Goal: Answer question/provide support: Share knowledge or assist other users

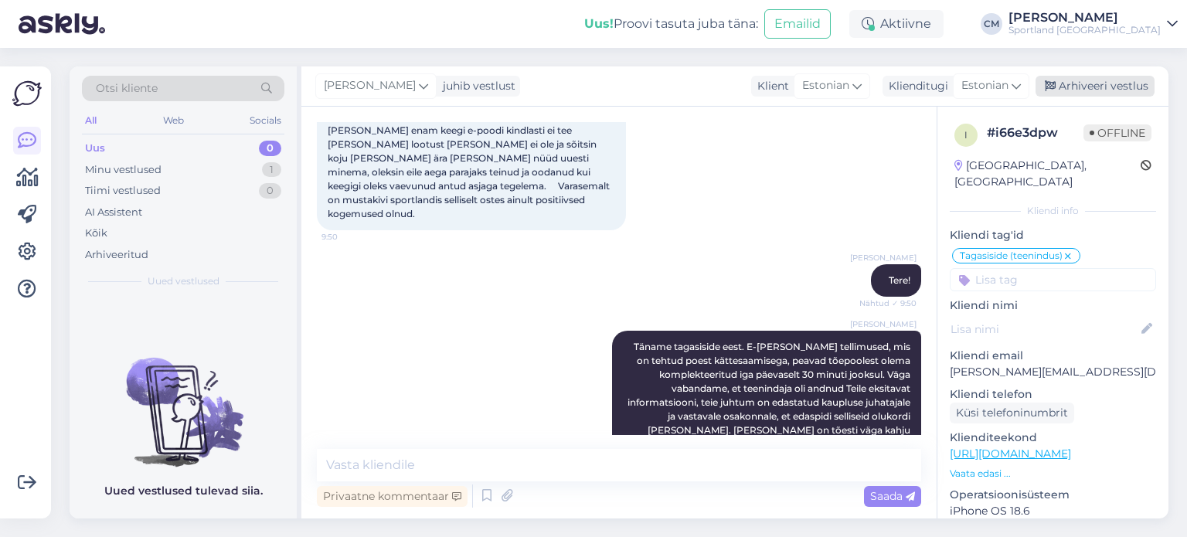
click at [1100, 93] on div "Arhiveeri vestlus" at bounding box center [1094, 86] width 119 height 21
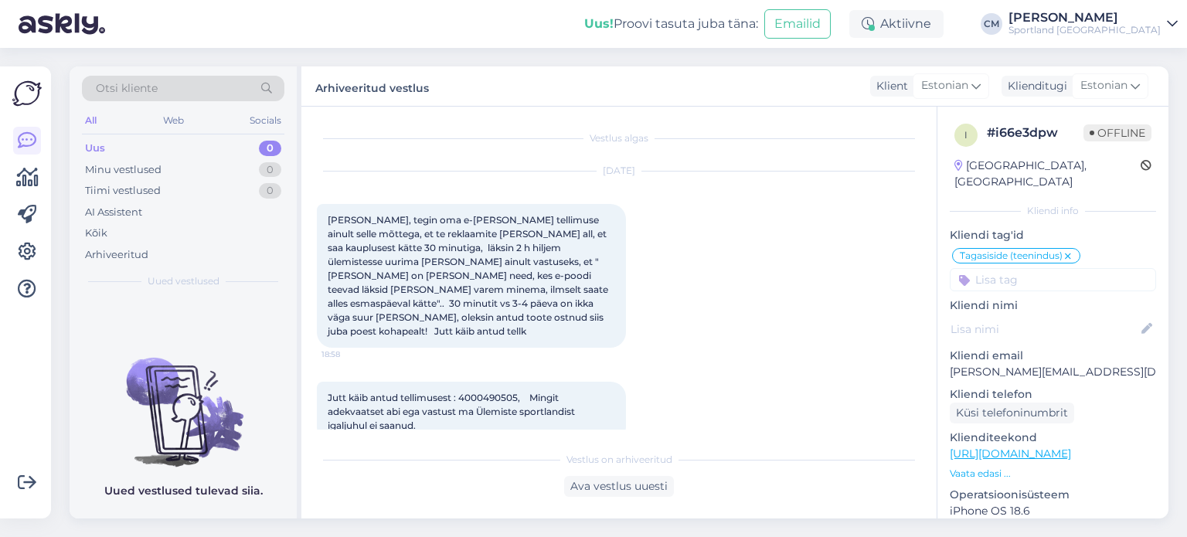
click at [466, 191] on div "[DATE] Tere, tegin oma e-[PERSON_NAME] tellimuse ainult selle mõttega, et te re…" at bounding box center [619, 259] width 604 height 210
click at [807, 120] on div "Vestlus algas [DATE] Tere, tegin oma e-[PERSON_NAME] tellimuse ainult selle mõt…" at bounding box center [618, 313] width 635 height 412
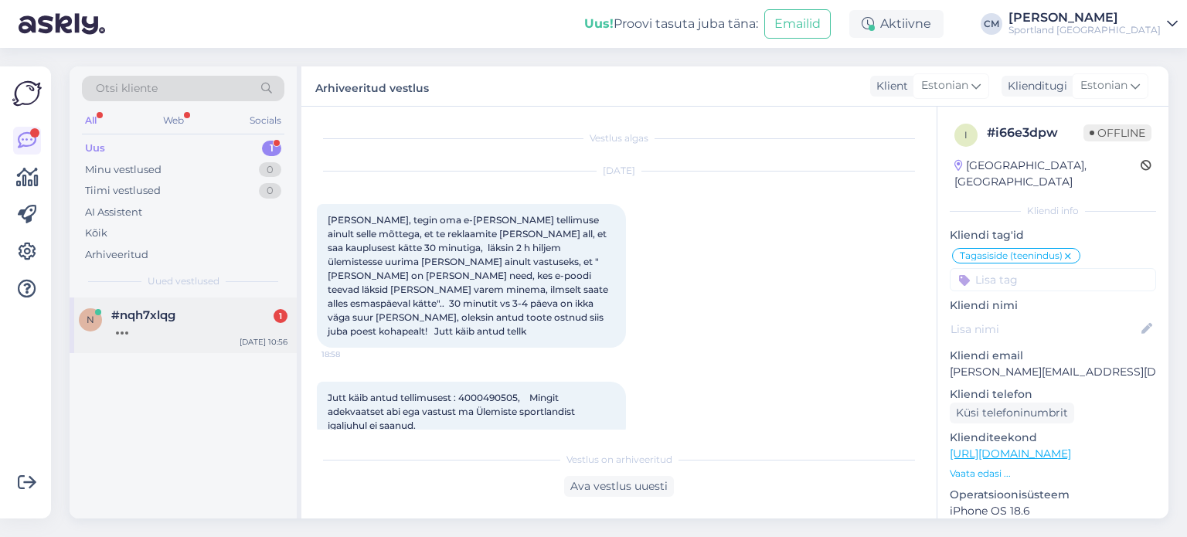
click at [146, 305] on div "n #nqh7xlqg 1 [DATE] 10:56" at bounding box center [183, 325] width 227 height 56
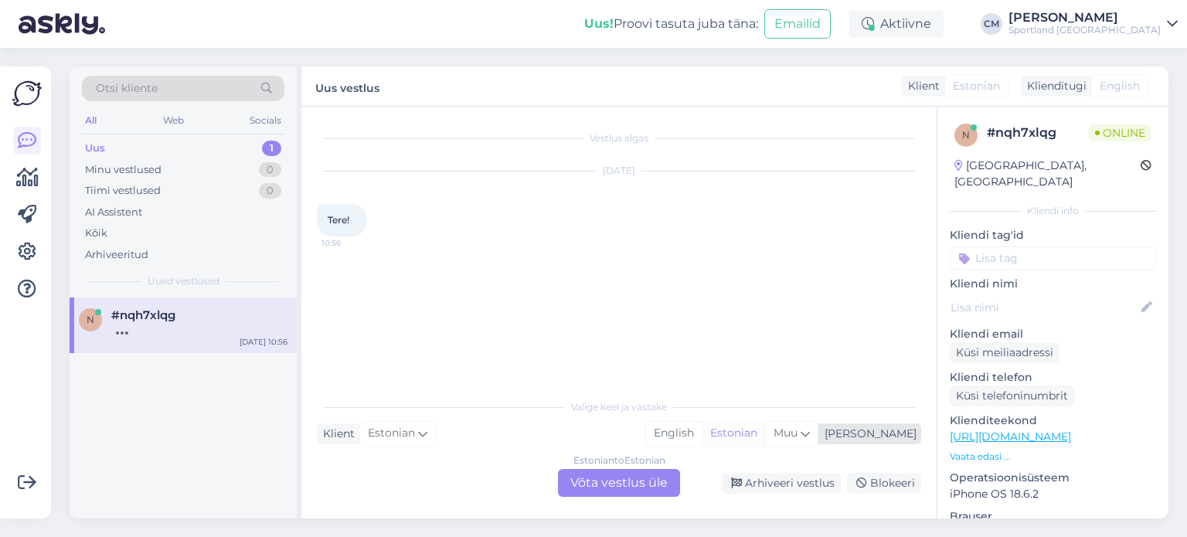
click at [765, 440] on div "Estonian" at bounding box center [732, 433] width 63 height 23
click at [596, 471] on div "Estonian to Estonian Võta vestlus üle" at bounding box center [619, 483] width 122 height 28
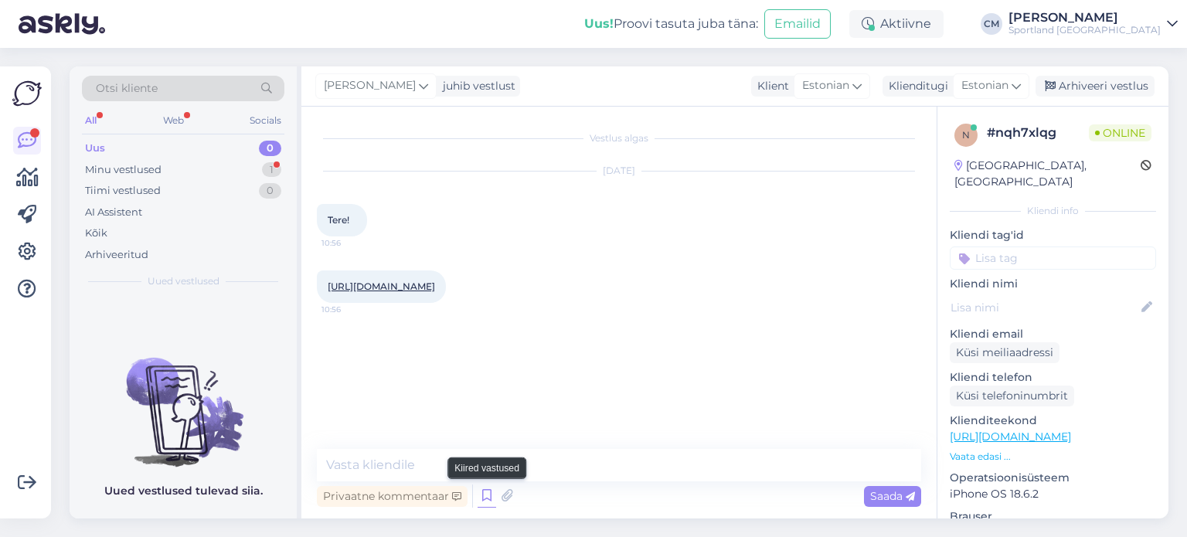
click at [477, 488] on icon at bounding box center [486, 495] width 19 height 23
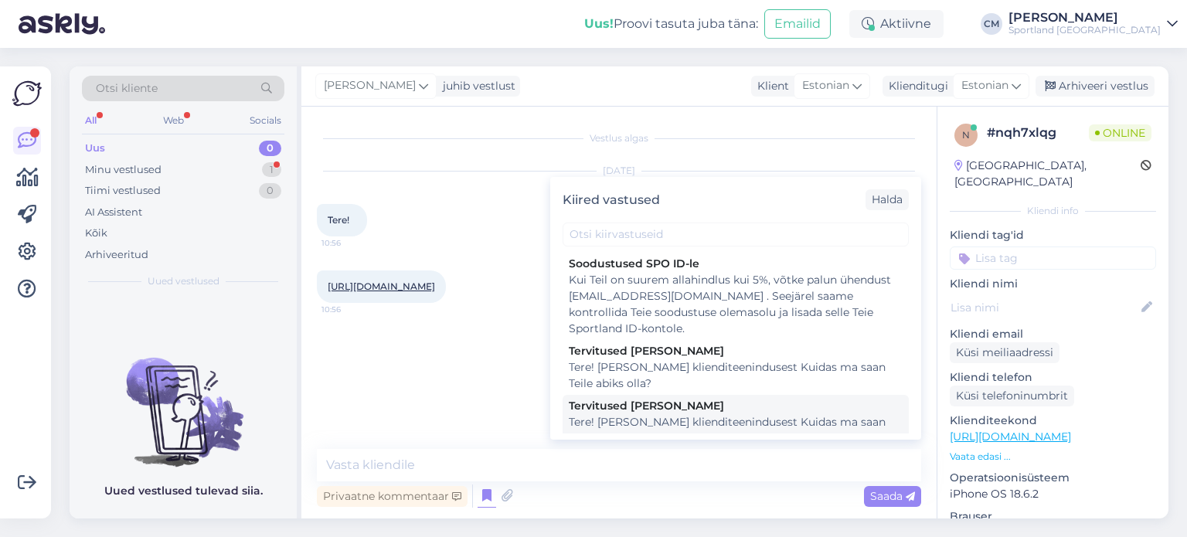
click at [687, 429] on div "Tere! [PERSON_NAME] klienditeenindusest Kuidas ma saan Teile abiks olla?" at bounding box center [736, 430] width 334 height 32
type textarea "Tere! [PERSON_NAME] klienditeenindusest Kuidas ma saan Teile abiks olla?"
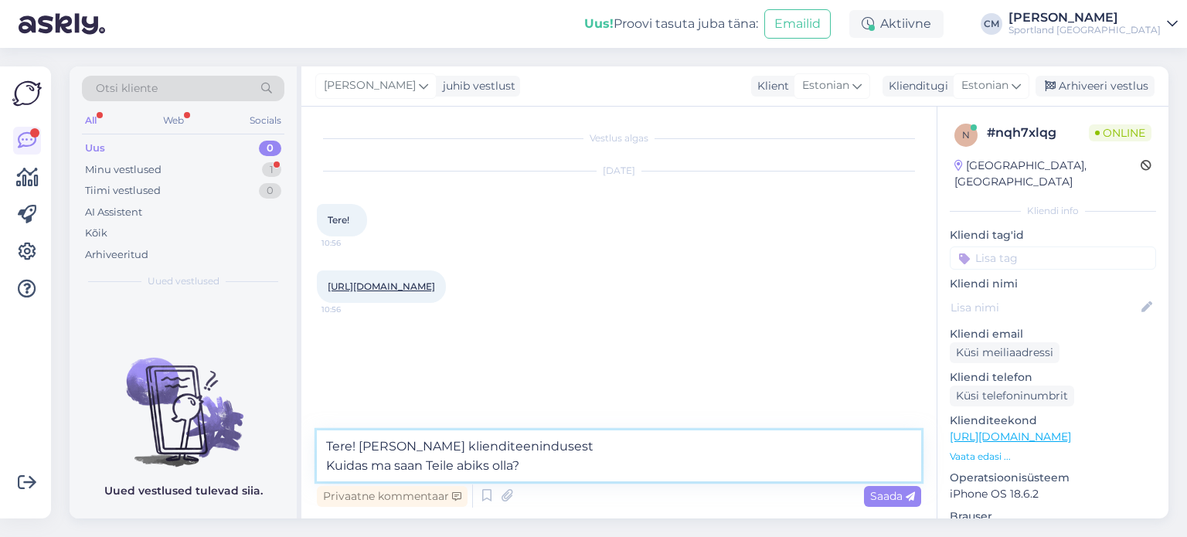
click at [640, 460] on textarea "Tere! [PERSON_NAME] klienditeenindusest Kuidas ma saan Teile abiks olla?" at bounding box center [619, 455] width 604 height 51
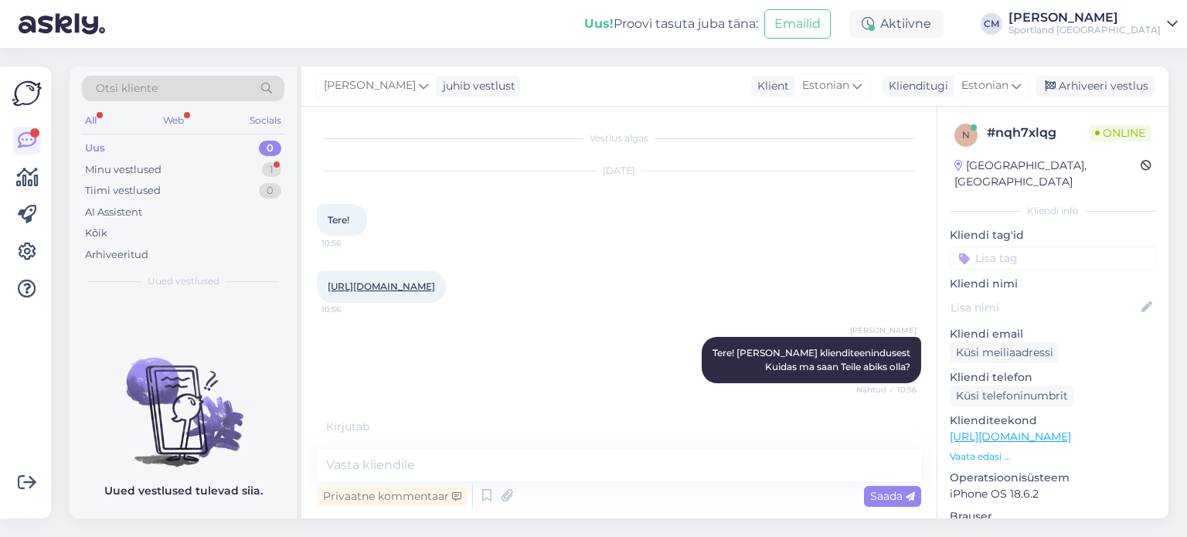
click at [435, 292] on link "[URL][DOMAIN_NAME]" at bounding box center [381, 286] width 107 height 12
click at [451, 207] on div "[DATE] Tere! 10:56" at bounding box center [619, 203] width 604 height 99
click at [273, 168] on div "1" at bounding box center [271, 169] width 19 height 15
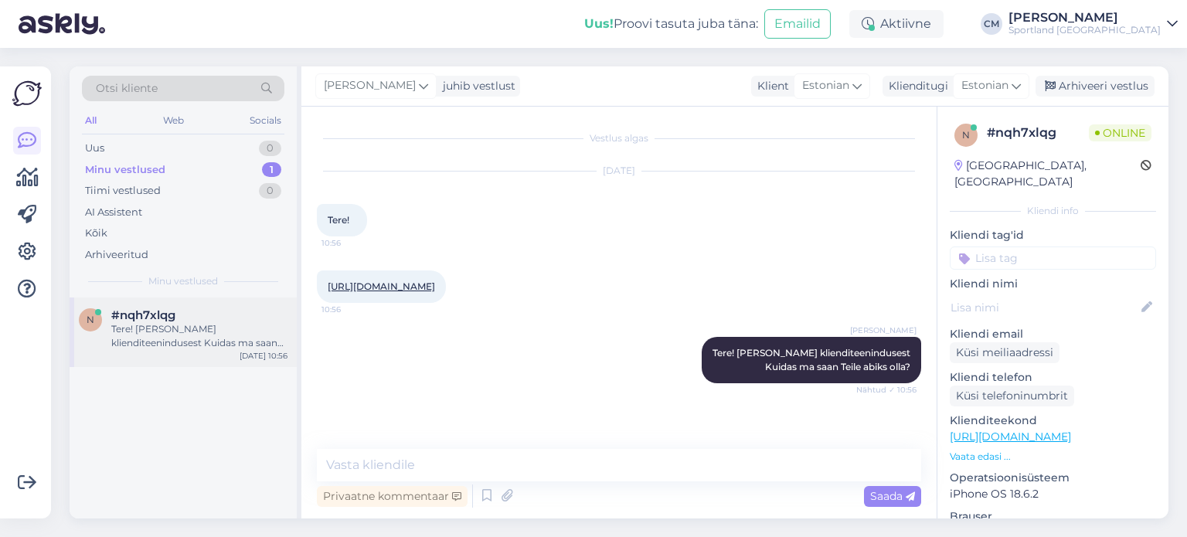
click at [233, 314] on div "#nqh7xlqg" at bounding box center [199, 315] width 176 height 14
click at [980, 450] on p "Vaata edasi ..." at bounding box center [1052, 457] width 206 height 14
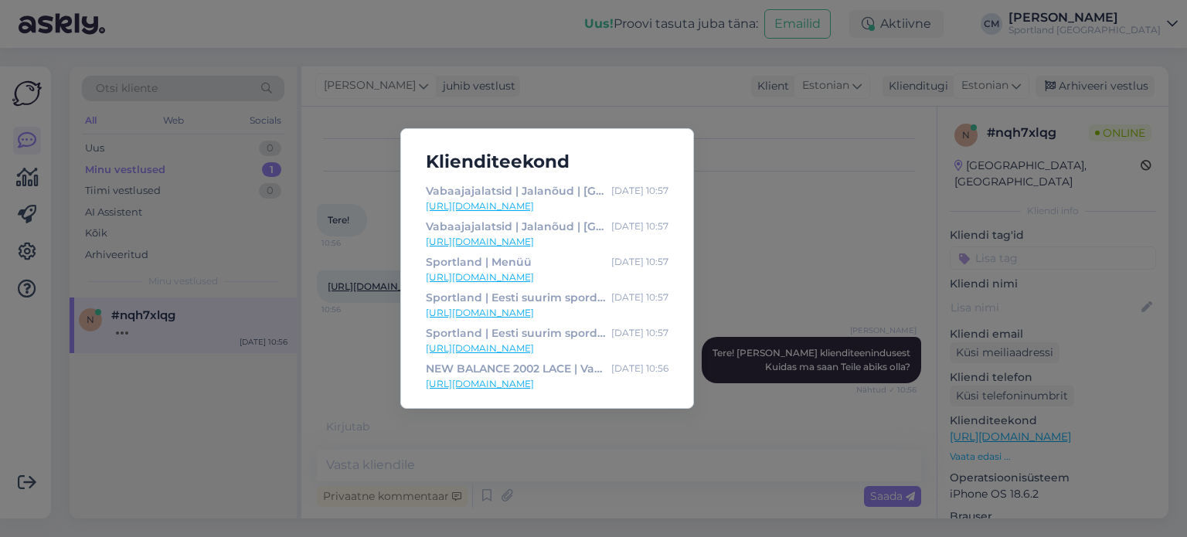
click at [851, 336] on div "Klienditeekond Vabaajajalatsid | Jalanõud | Lapsed | Osta veebist - Sportland […" at bounding box center [593, 268] width 1187 height 537
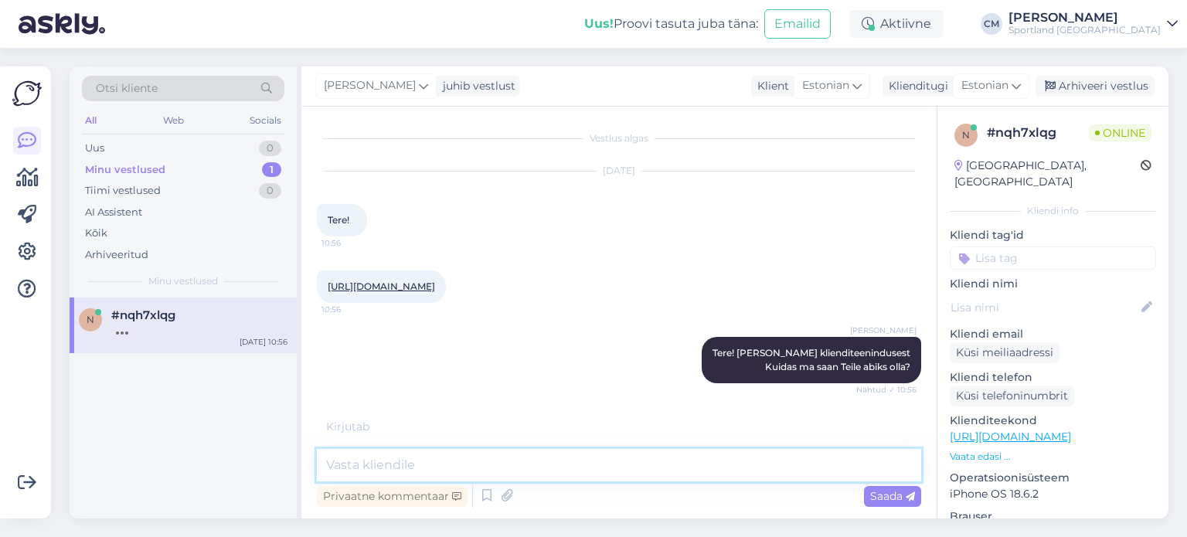
click at [697, 470] on textarea at bounding box center [619, 465] width 604 height 32
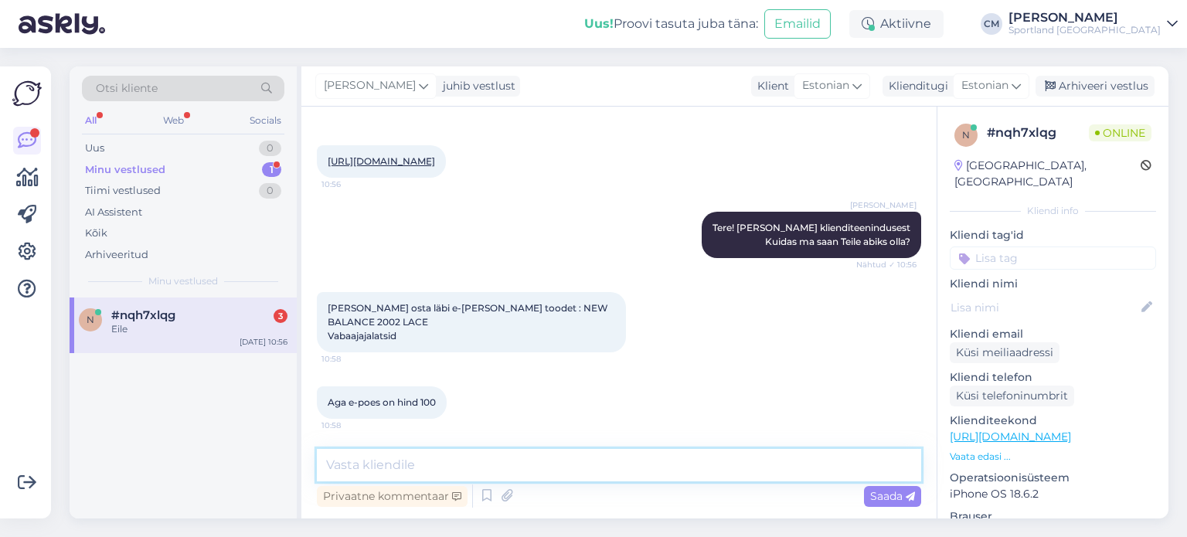
scroll to position [192, 0]
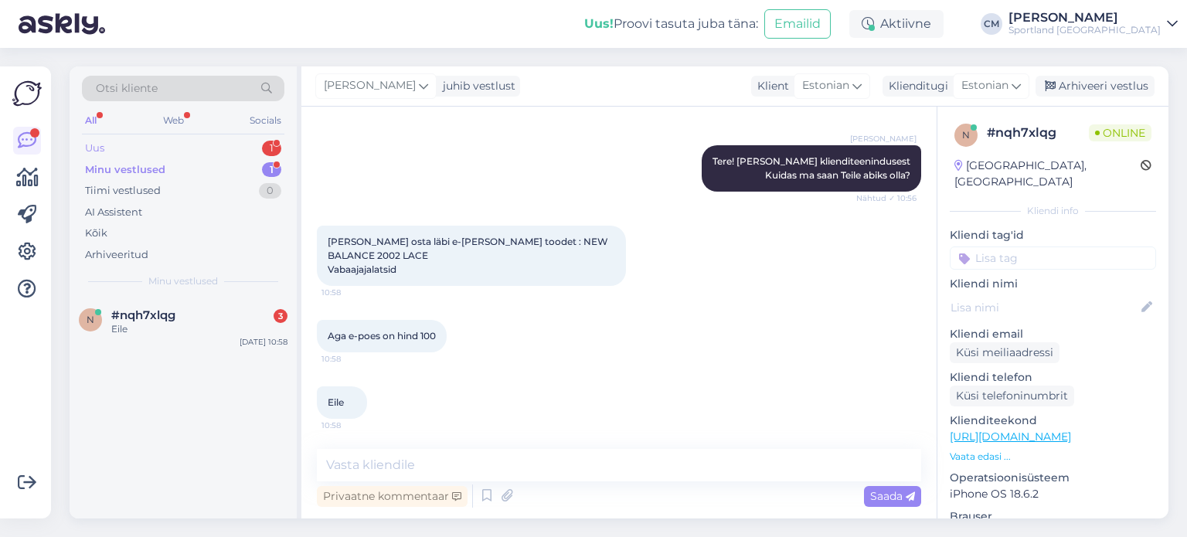
click at [269, 141] on div "1" at bounding box center [271, 148] width 19 height 15
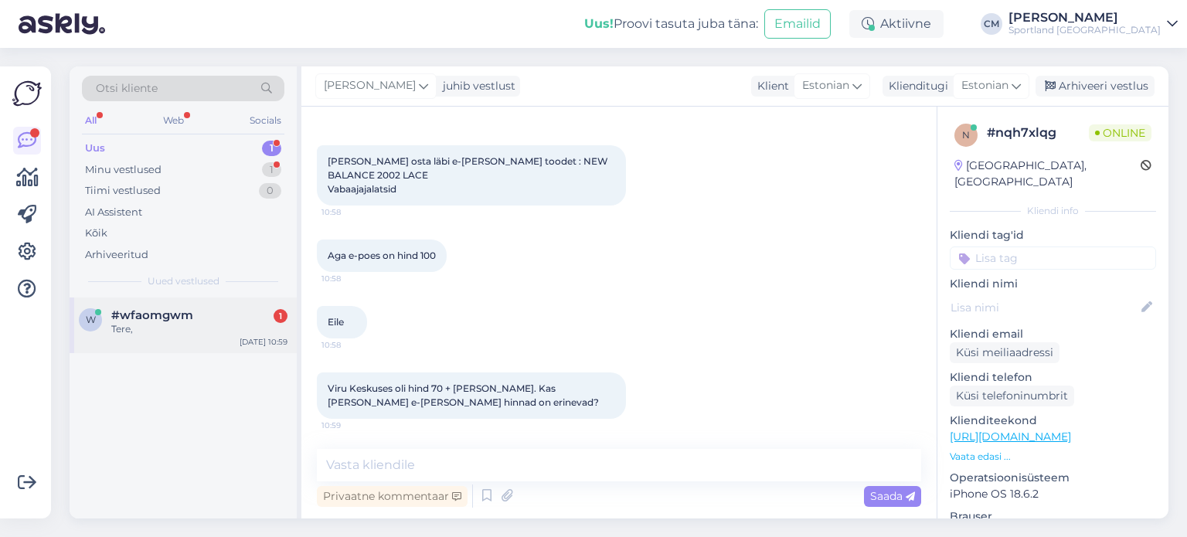
click at [205, 329] on div "Tere," at bounding box center [199, 329] width 176 height 14
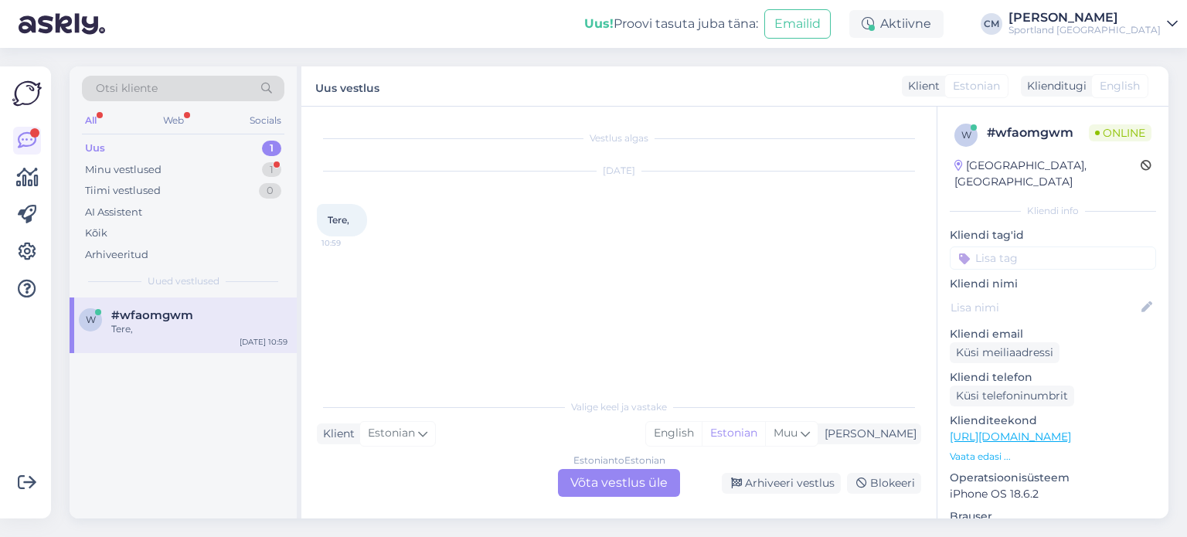
scroll to position [0, 0]
click at [584, 473] on div "Estonian to Estonian Võta vestlus üle" at bounding box center [619, 483] width 122 height 28
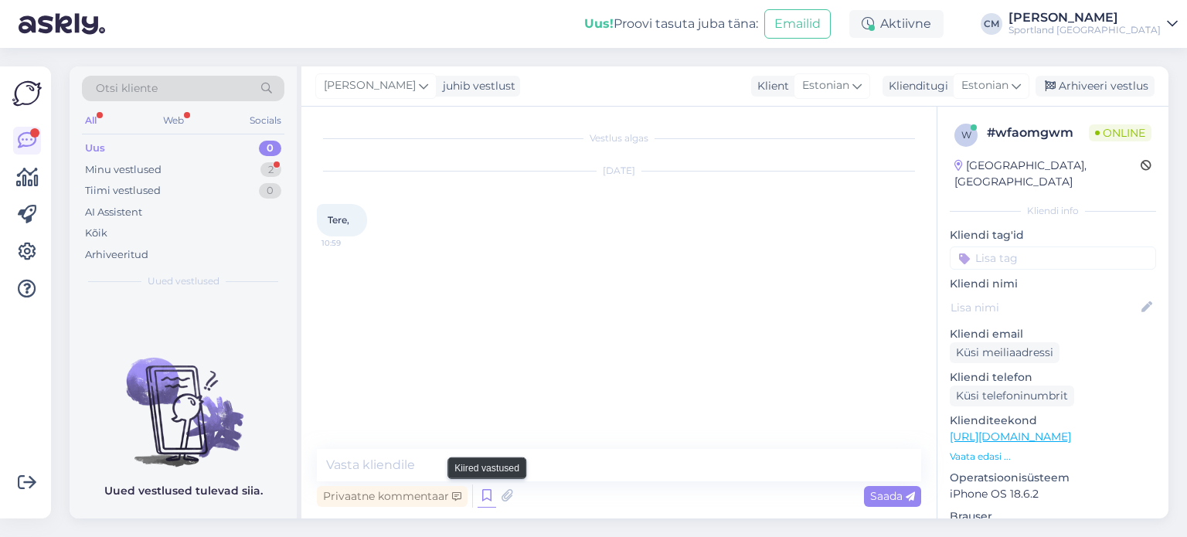
click at [488, 493] on icon at bounding box center [486, 495] width 19 height 23
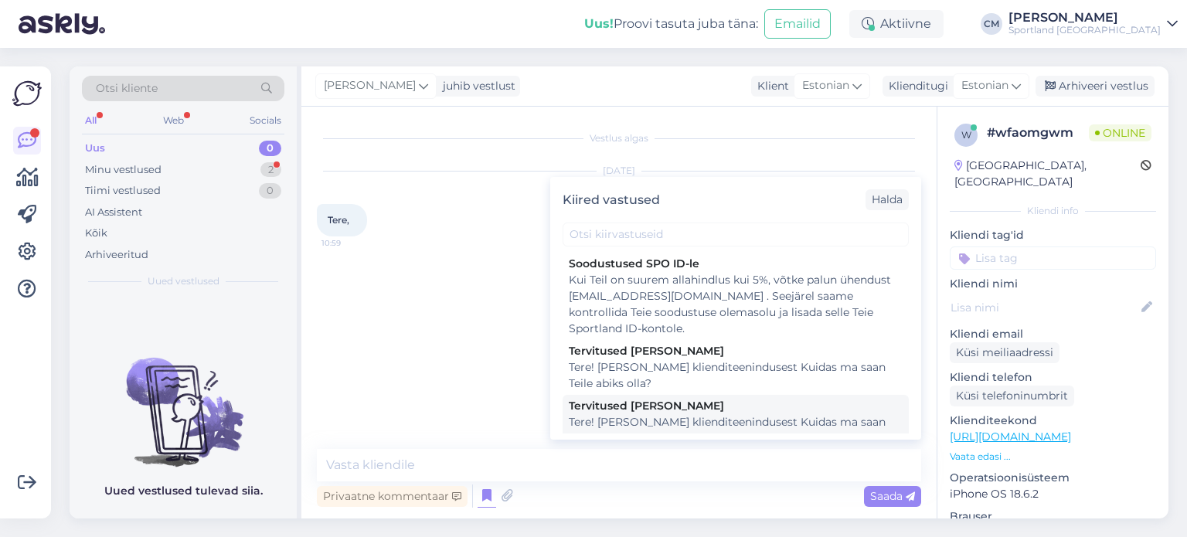
click at [650, 419] on div "Tere! [PERSON_NAME] klienditeenindusest Kuidas ma saan Teile abiks olla?" at bounding box center [736, 430] width 334 height 32
type textarea "Tere! [PERSON_NAME] klienditeenindusest Kuidas ma saan Teile abiks olla?"
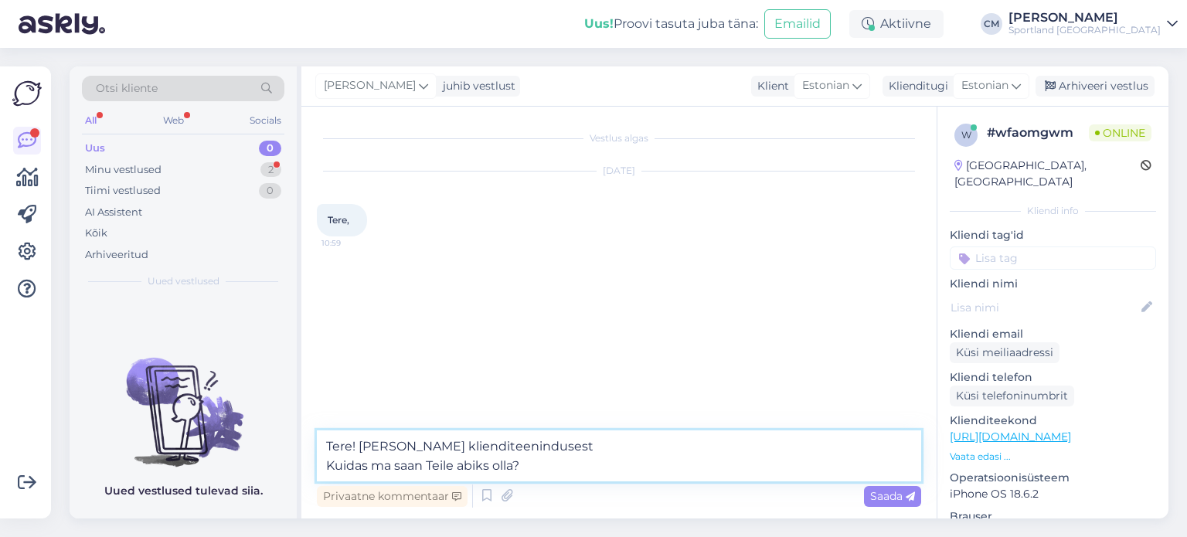
click at [551, 447] on textarea "Tere! [PERSON_NAME] klienditeenindusest Kuidas ma saan Teile abiks olla?" at bounding box center [619, 455] width 604 height 51
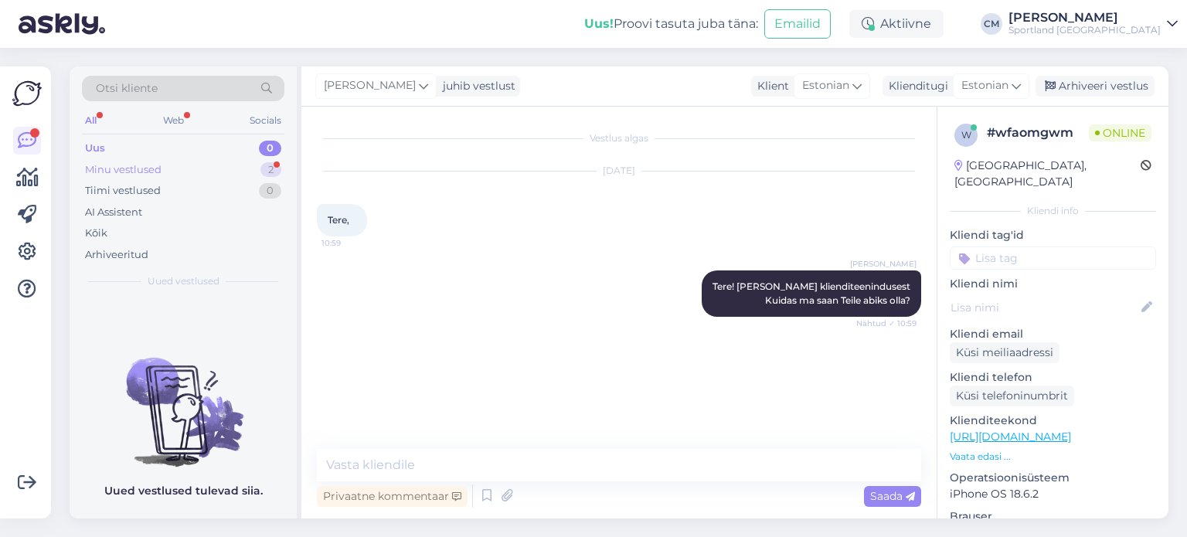
click at [194, 163] on div "Minu vestlused 2" at bounding box center [183, 170] width 202 height 22
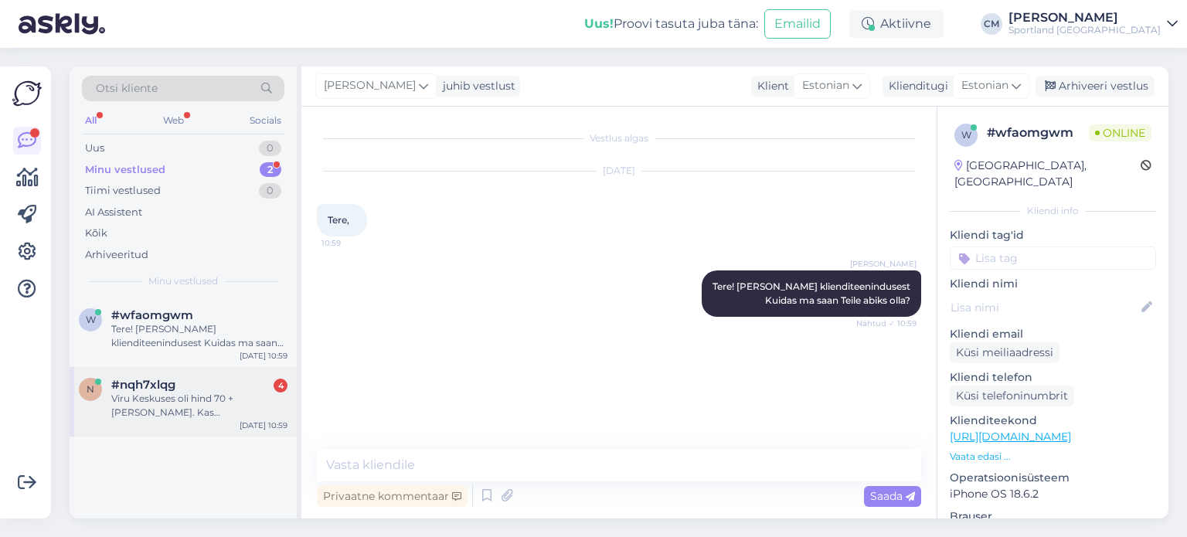
click at [190, 385] on div "#nqh7xlqg 4" at bounding box center [199, 385] width 176 height 14
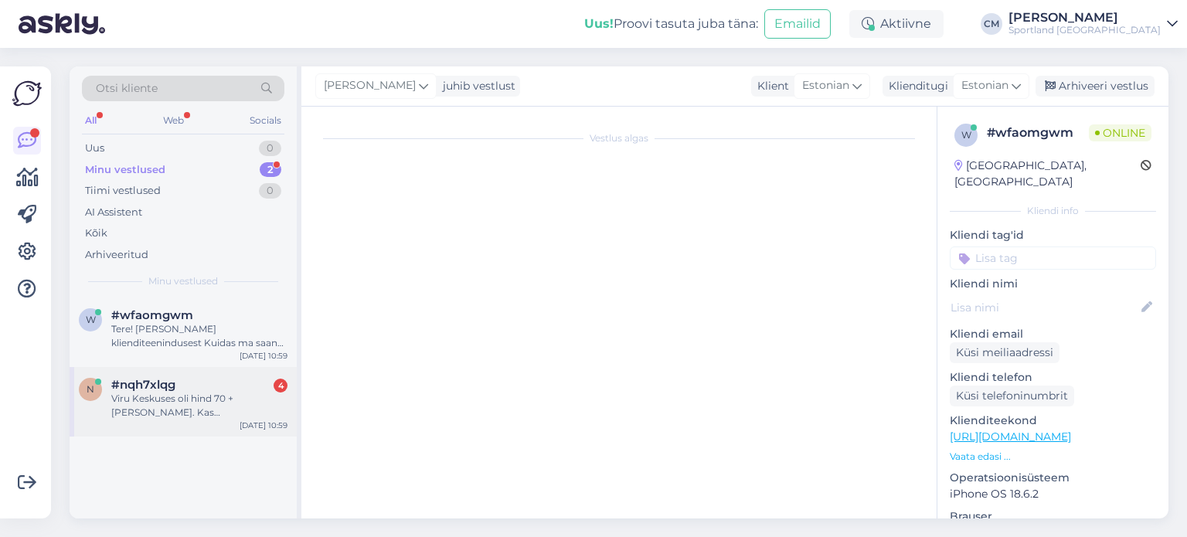
scroll to position [272, 0]
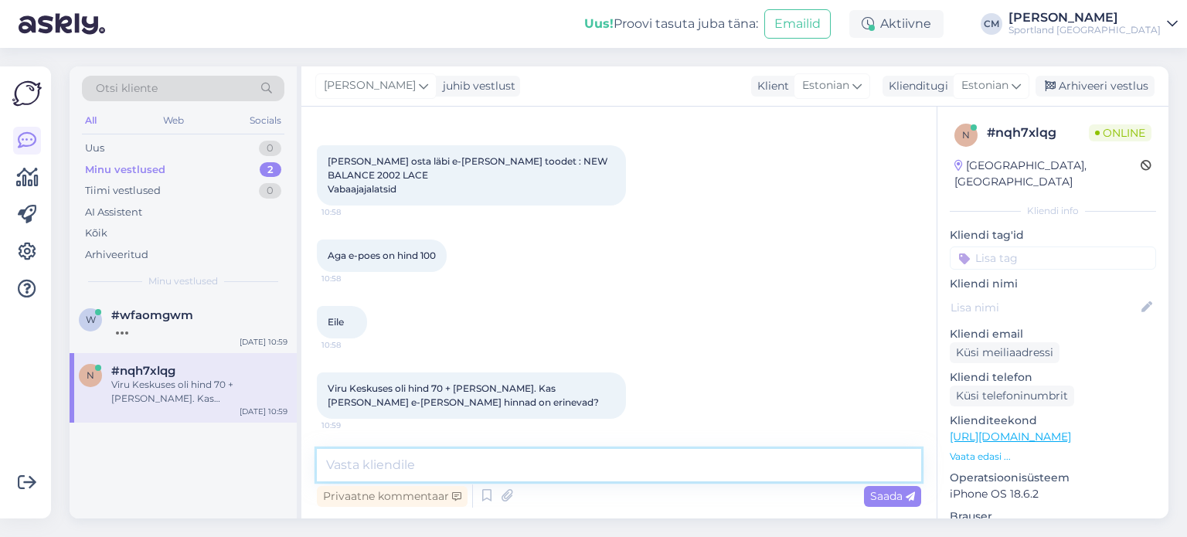
click at [373, 472] on textarea at bounding box center [619, 465] width 604 height 32
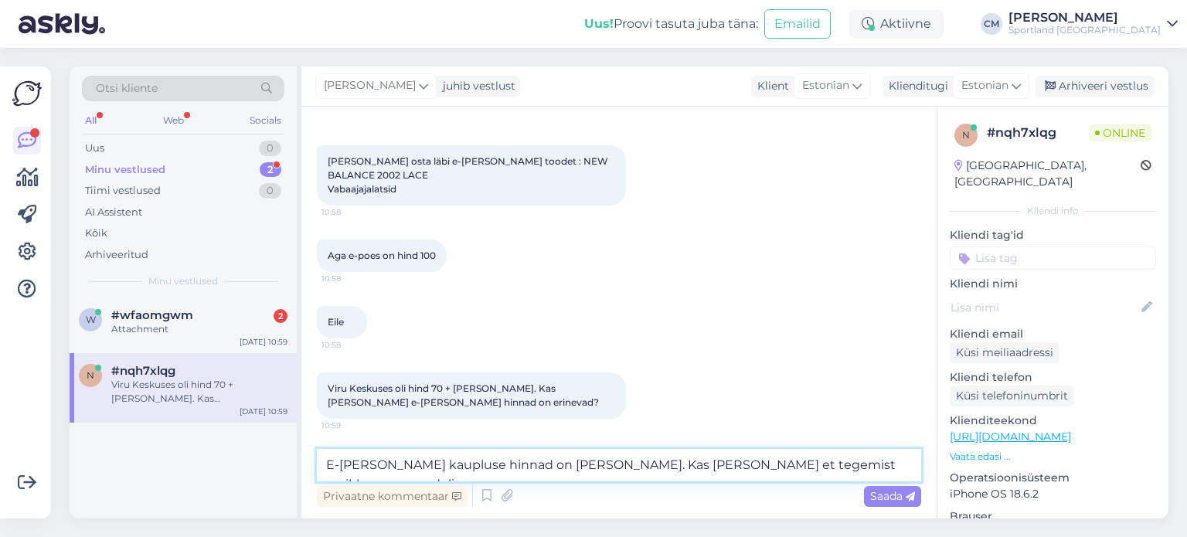
type textarea "E-[PERSON_NAME] kaupluse hinnad on [PERSON_NAME]. Kas [PERSON_NAME] et tegemist…"
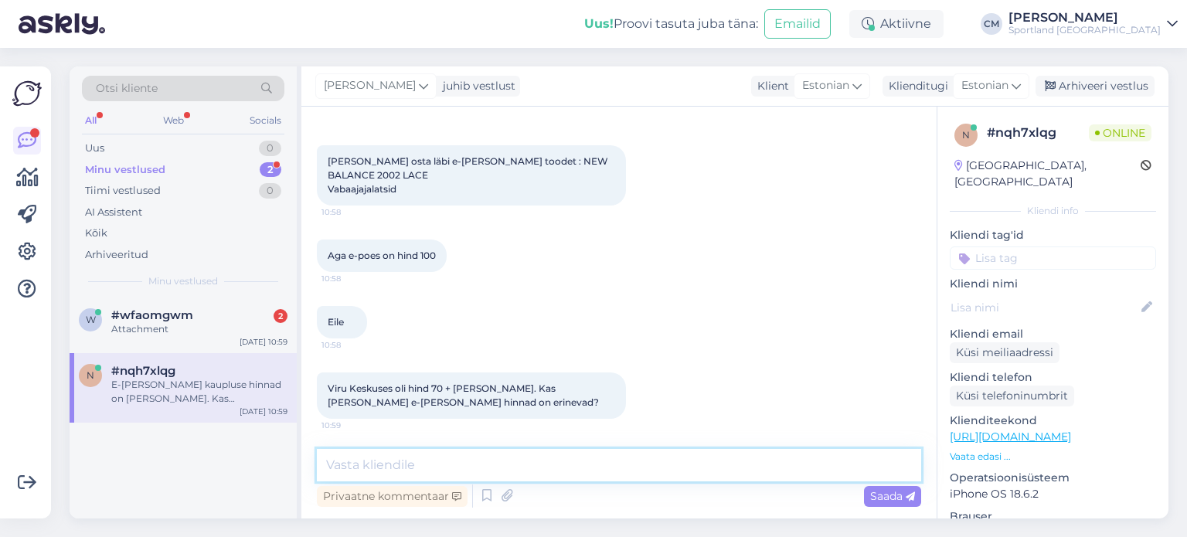
scroll to position [352, 0]
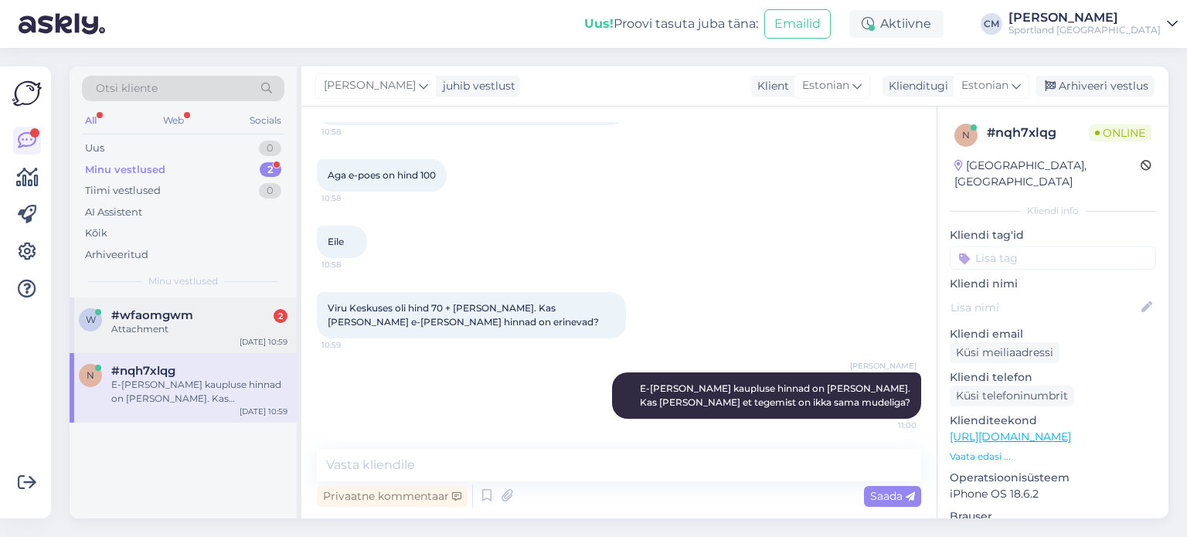
click at [255, 314] on div "#wfaomgwm 2" at bounding box center [199, 315] width 176 height 14
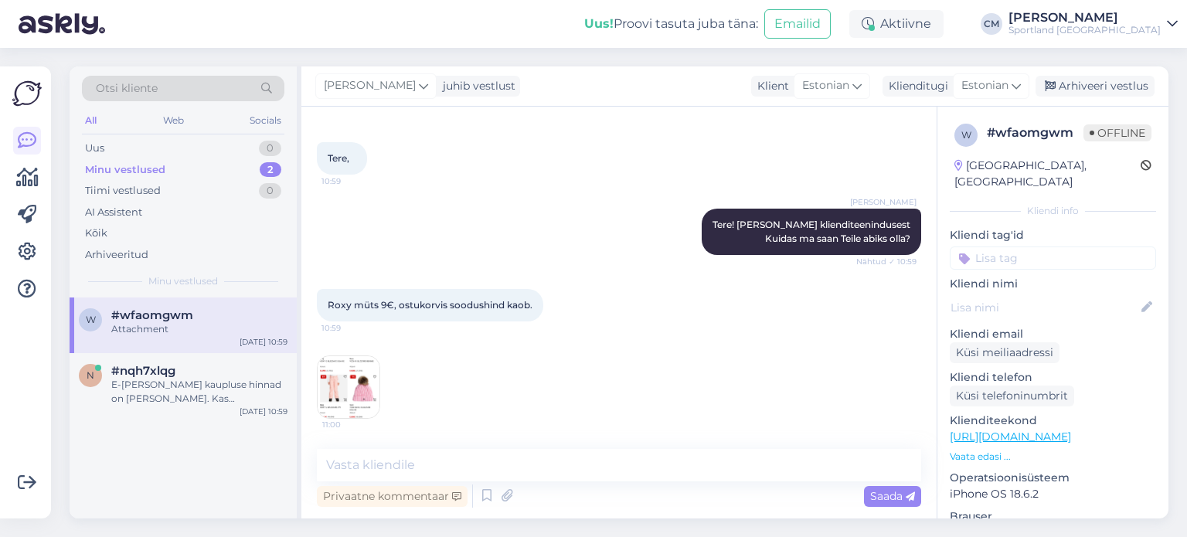
click at [372, 382] on img at bounding box center [348, 387] width 62 height 62
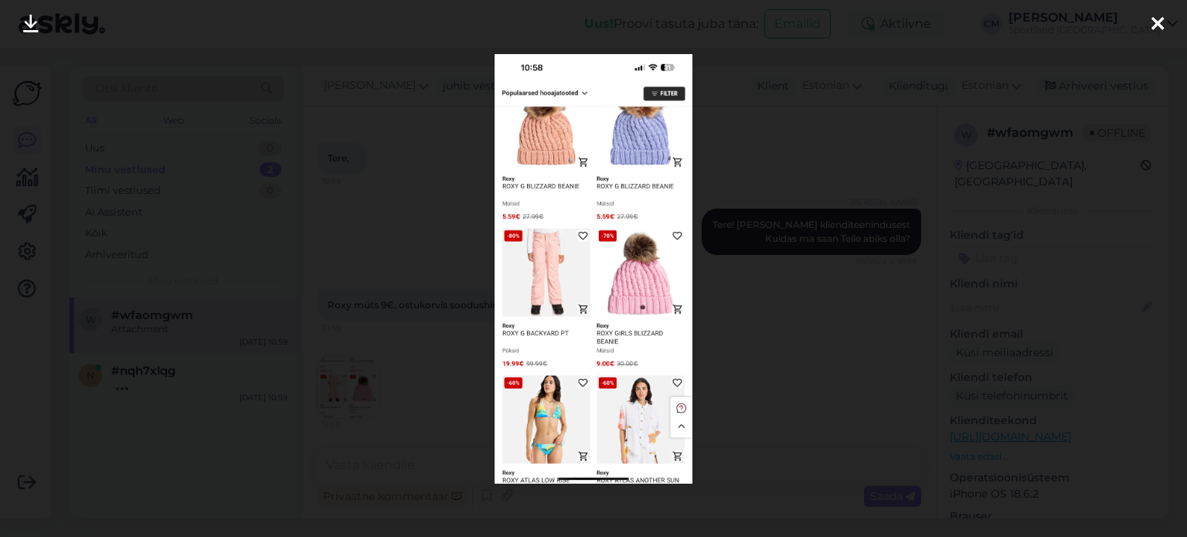
click at [802, 287] on div at bounding box center [593, 268] width 1187 height 537
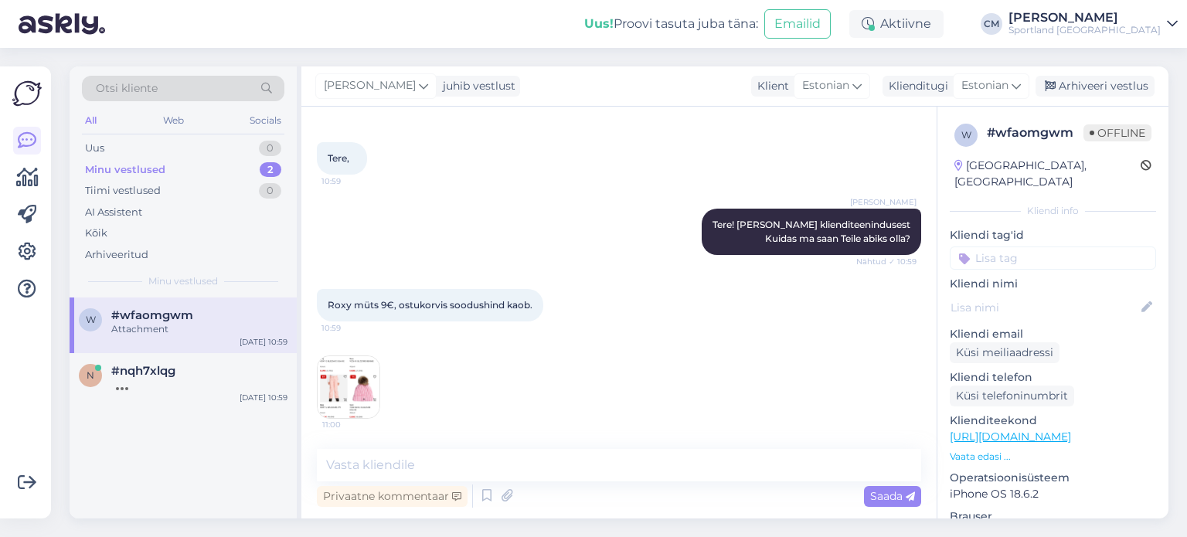
click at [1051, 430] on link "[URL][DOMAIN_NAME]" at bounding box center [1009, 437] width 121 height 14
click at [354, 398] on img at bounding box center [348, 387] width 62 height 62
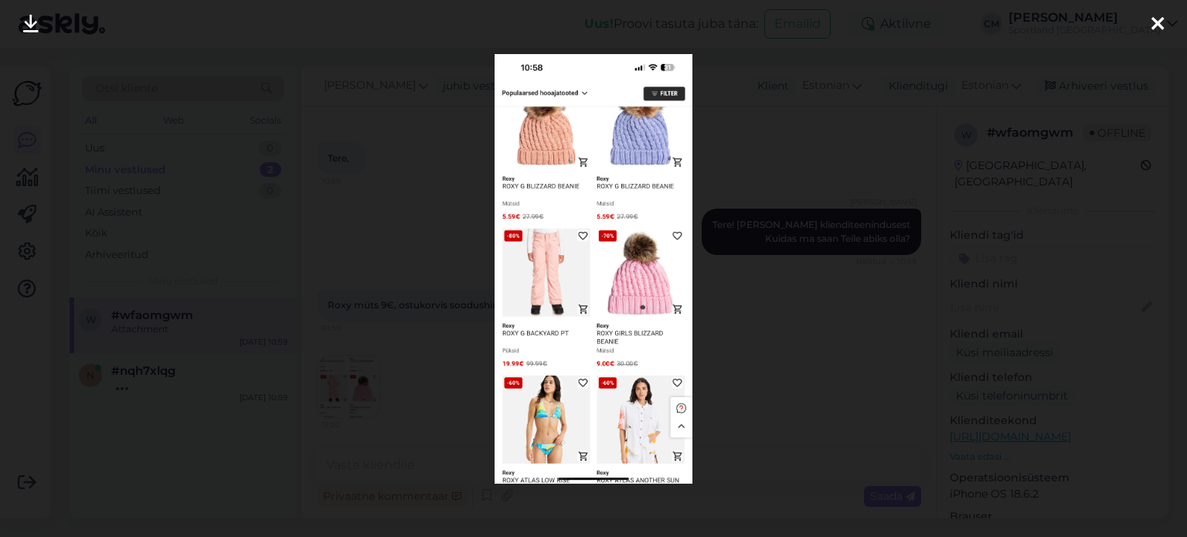
click at [397, 366] on div at bounding box center [593, 268] width 1187 height 537
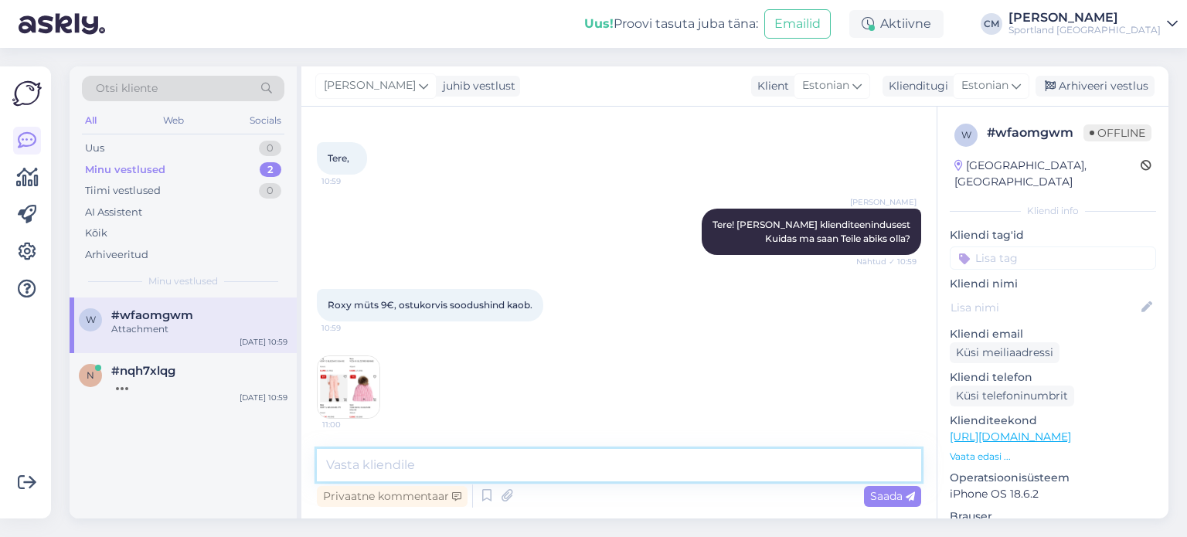
click at [391, 460] on textarea at bounding box center [619, 465] width 604 height 32
type textarea "Kas tootele [PERSON_NAME] vajutades kuvab täishinda?"
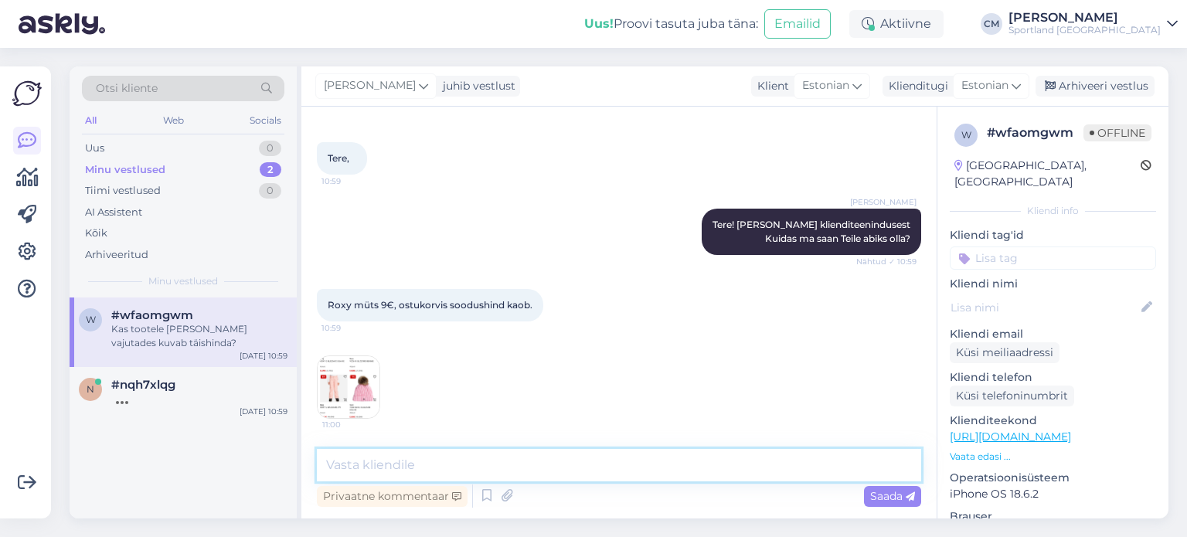
scroll to position [128, 0]
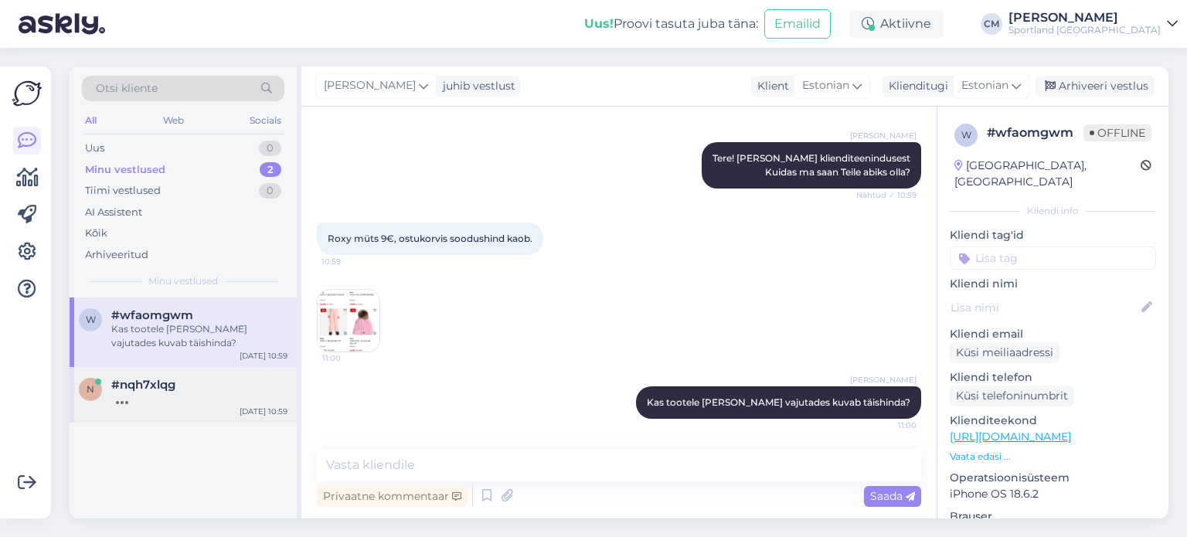
click at [239, 410] on div "n #nqh7xlqg [DATE] 10:59" at bounding box center [183, 395] width 227 height 56
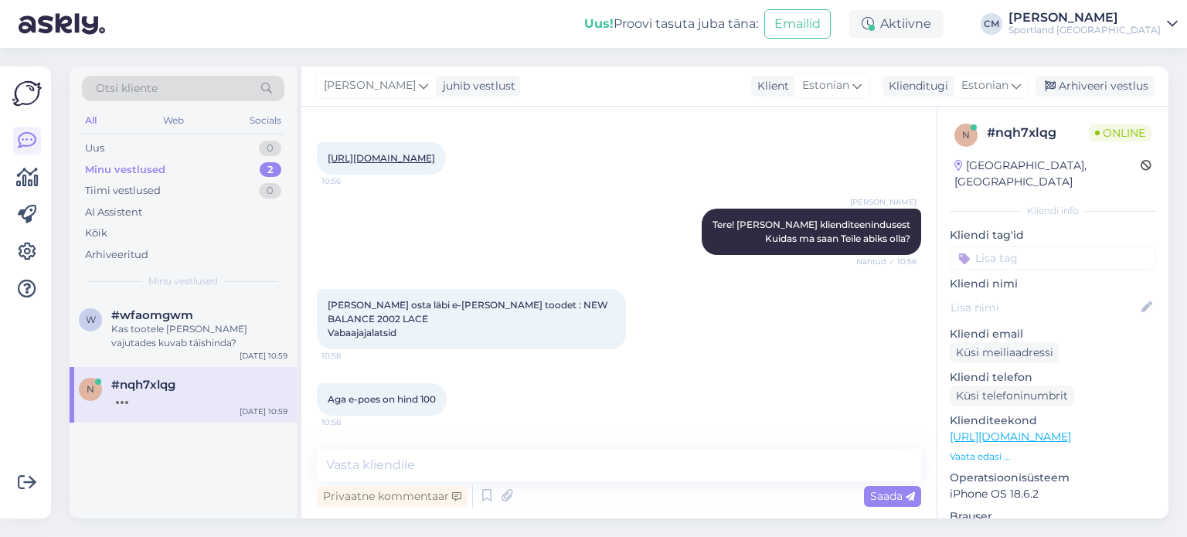
scroll to position [352, 0]
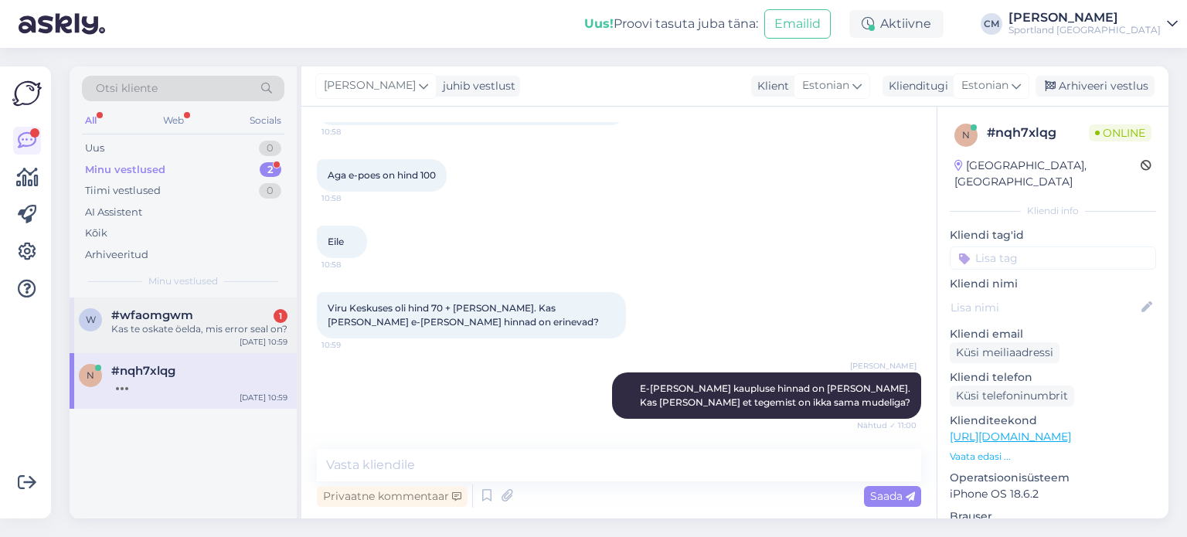
click at [241, 302] on div "w #wfaomgwm 1 Kas te oskate öelda, mis error seal on? [DATE] 10:59" at bounding box center [183, 325] width 227 height 56
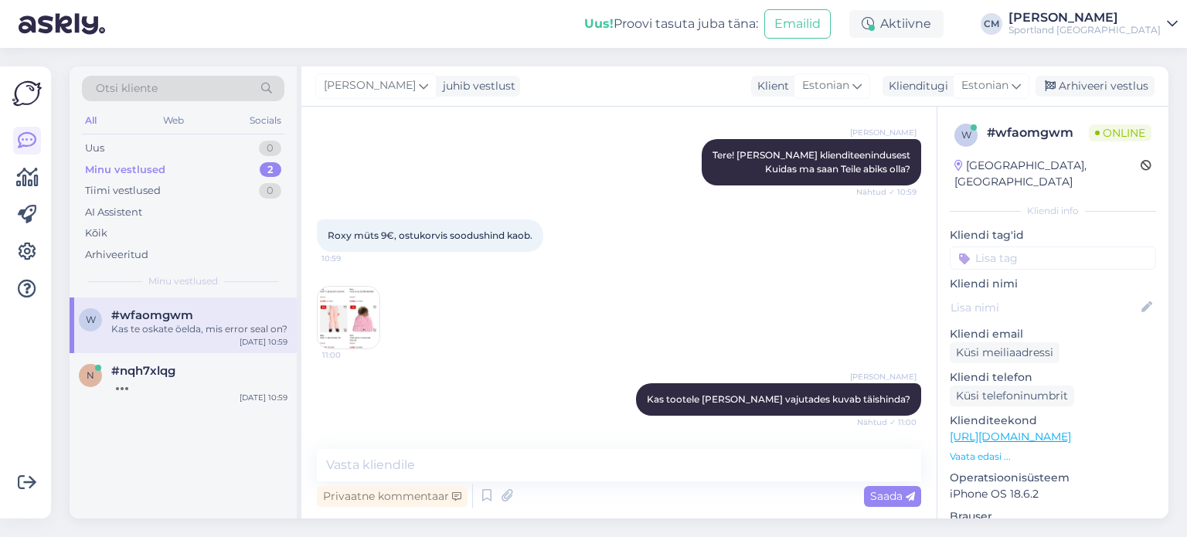
scroll to position [195, 0]
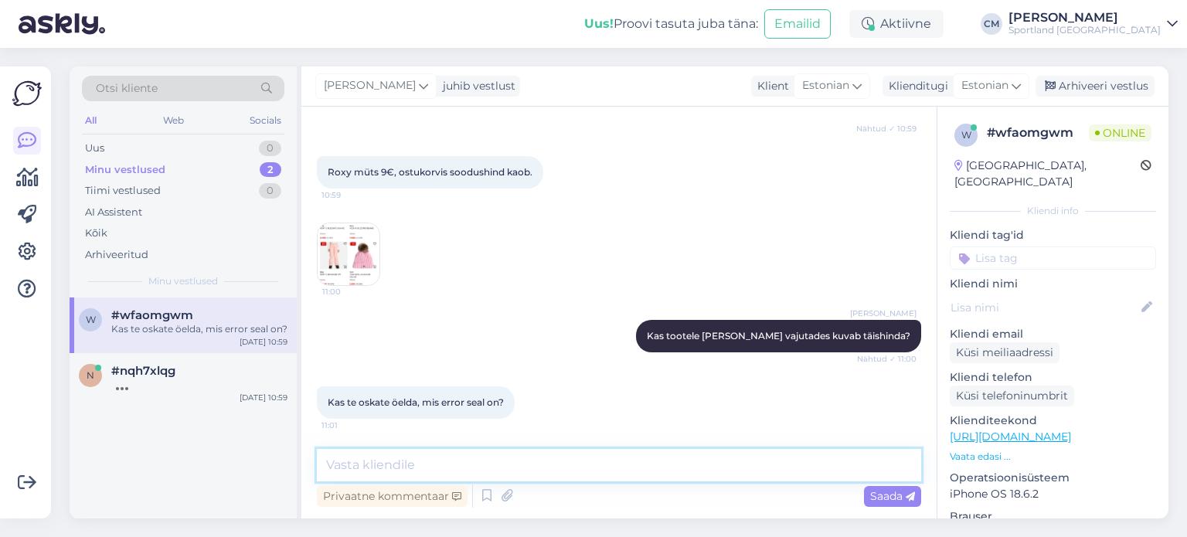
click at [396, 460] on textarea at bounding box center [619, 465] width 604 height 32
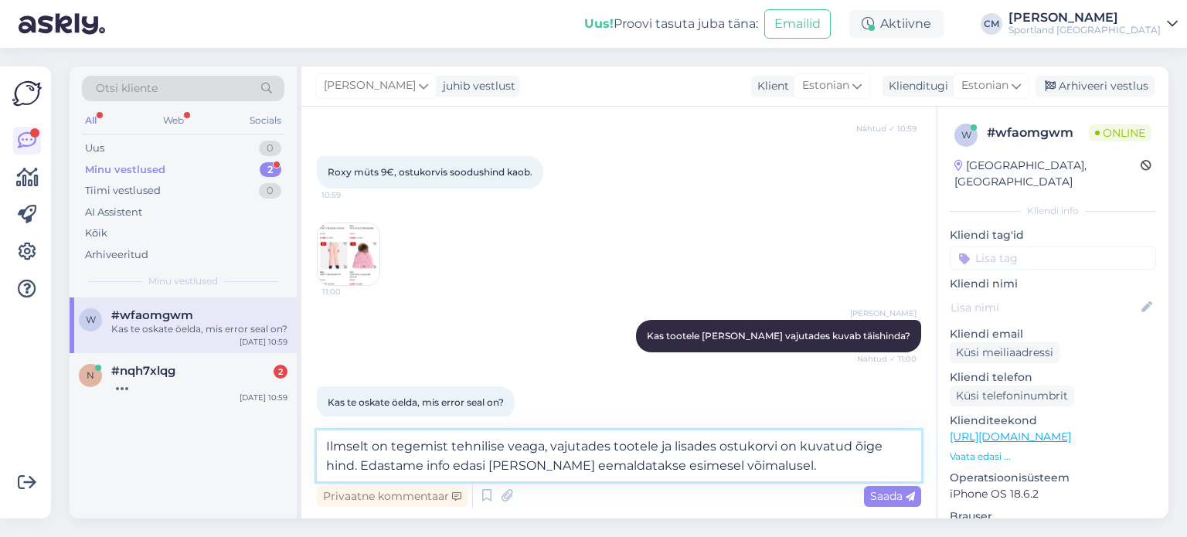
click at [394, 447] on textarea "Ilmselt on tegemist tehnilise veaga, vajutades tootele ja lisades ostukorvi on …" at bounding box center [619, 455] width 604 height 51
click at [386, 443] on textarea "Tegemist tehnilise veaga, vajutades tootele ja lisades ostukorvi on kuvatud õig…" at bounding box center [619, 455] width 604 height 51
type textarea "Tegemist on tehnilise veaga, vajutades tootele ja lisades ostukorvi on kuvatud …"
click at [766, 463] on textarea "Tegemist on tehnilise veaga, vajutades tootele ja lisades ostukorvi on kuvatud …" at bounding box center [619, 455] width 604 height 51
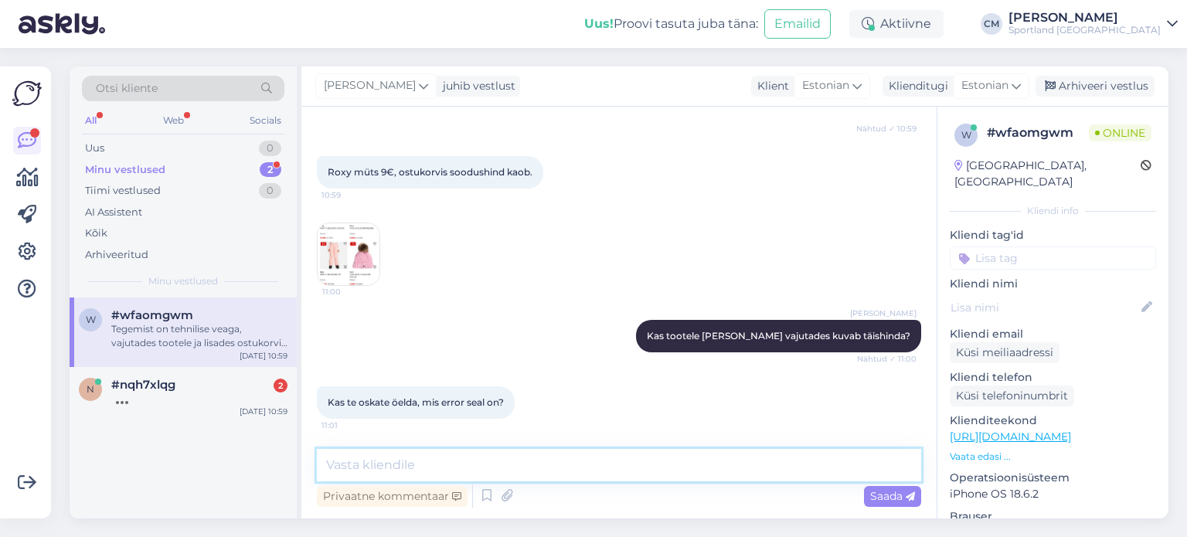
scroll to position [289, 0]
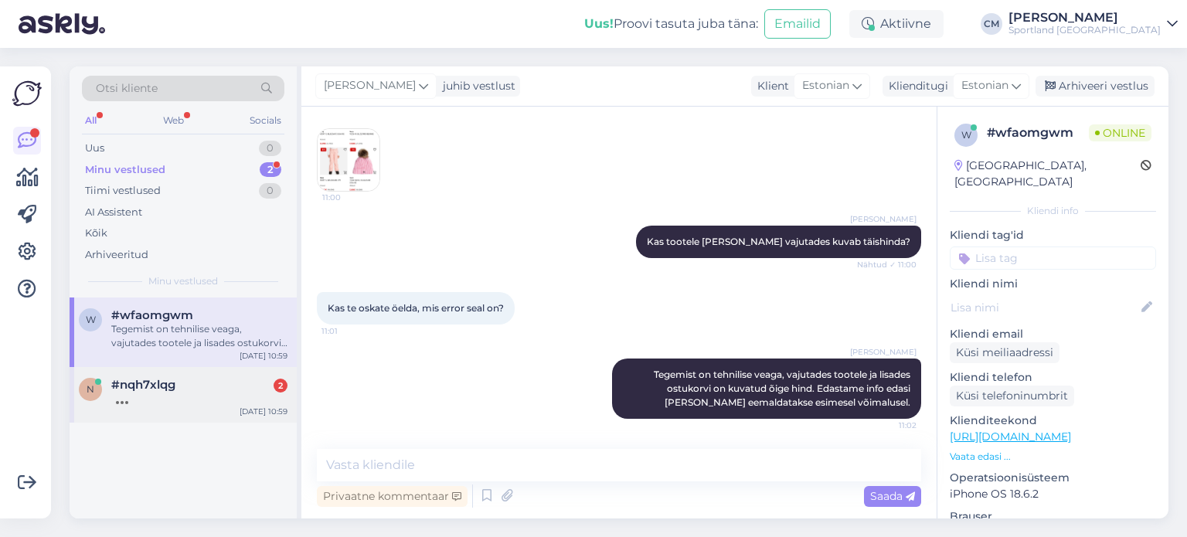
click at [266, 409] on div "[DATE] 10:59" at bounding box center [263, 412] width 48 height 12
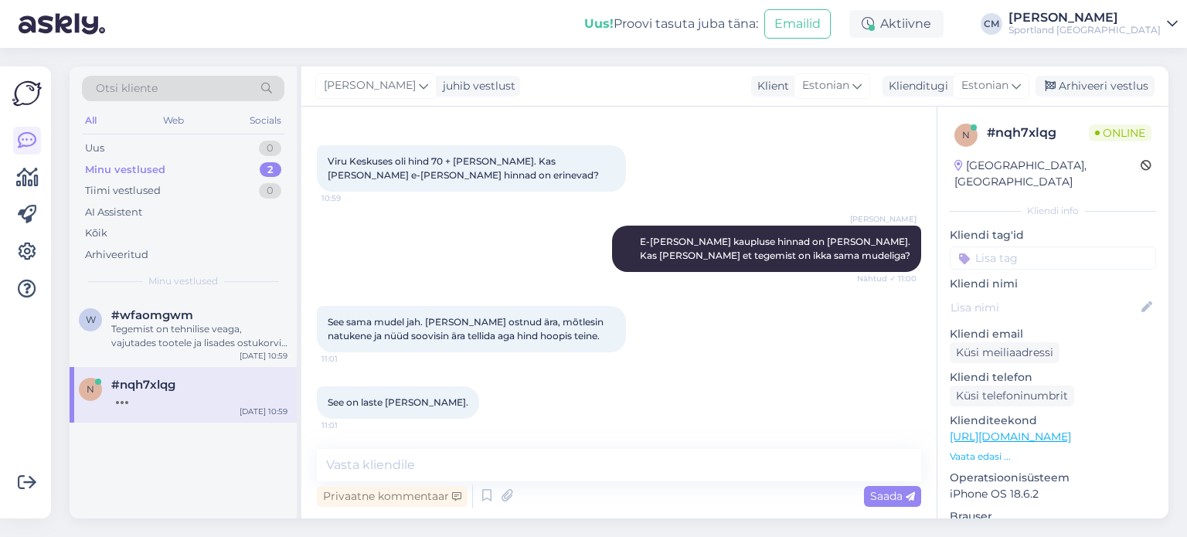
scroll to position [565, 0]
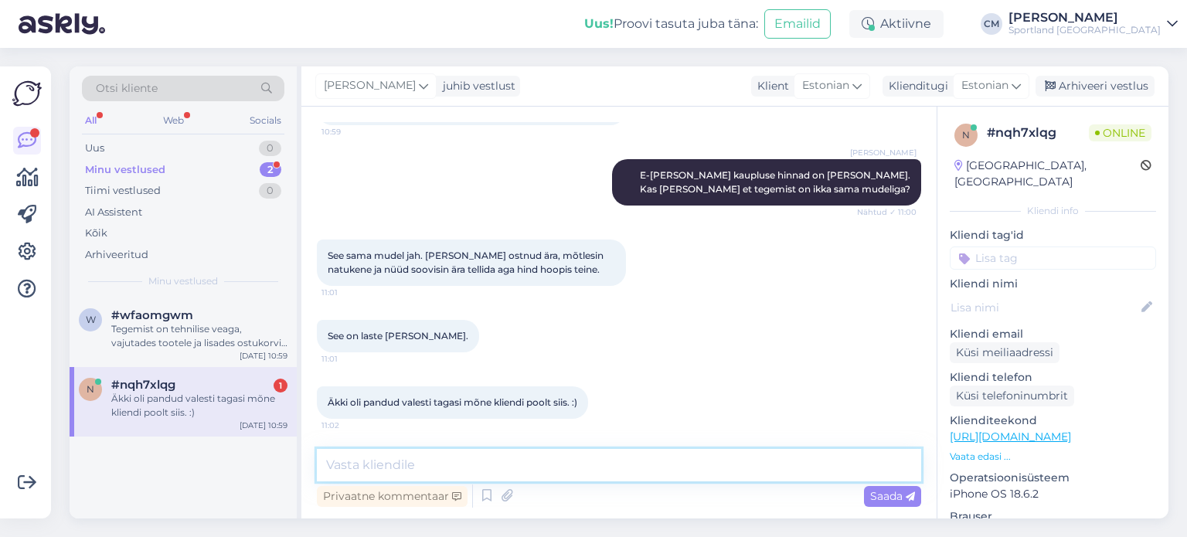
click at [360, 467] on textarea at bounding box center [619, 465] width 604 height 32
type textarea "M"
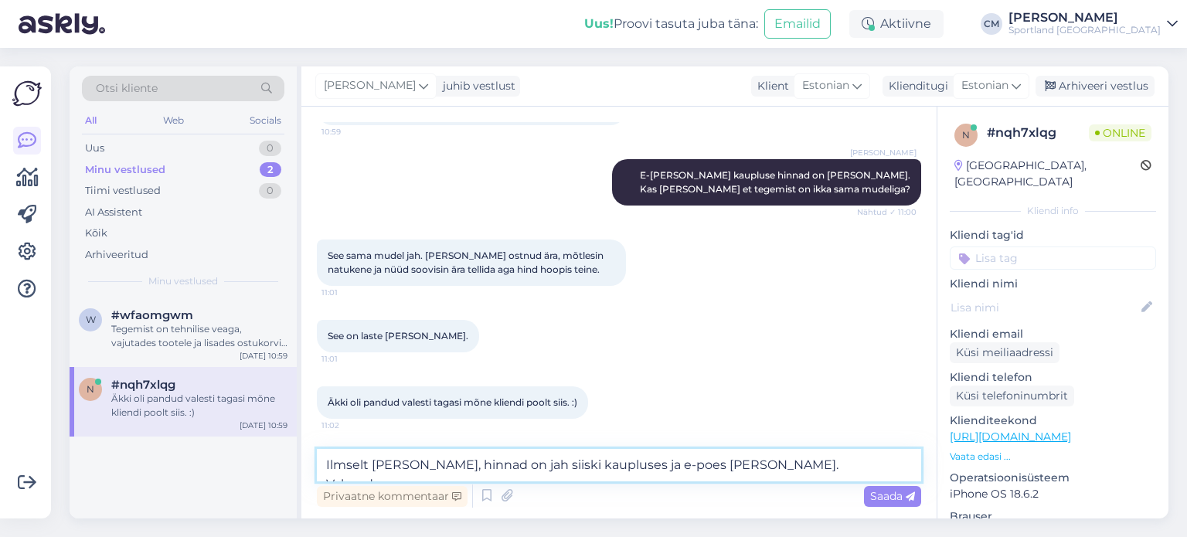
type textarea "Ilmselt [PERSON_NAME], hinnad on jah siiski kaupluses ja e-poes [PERSON_NAME]. …"
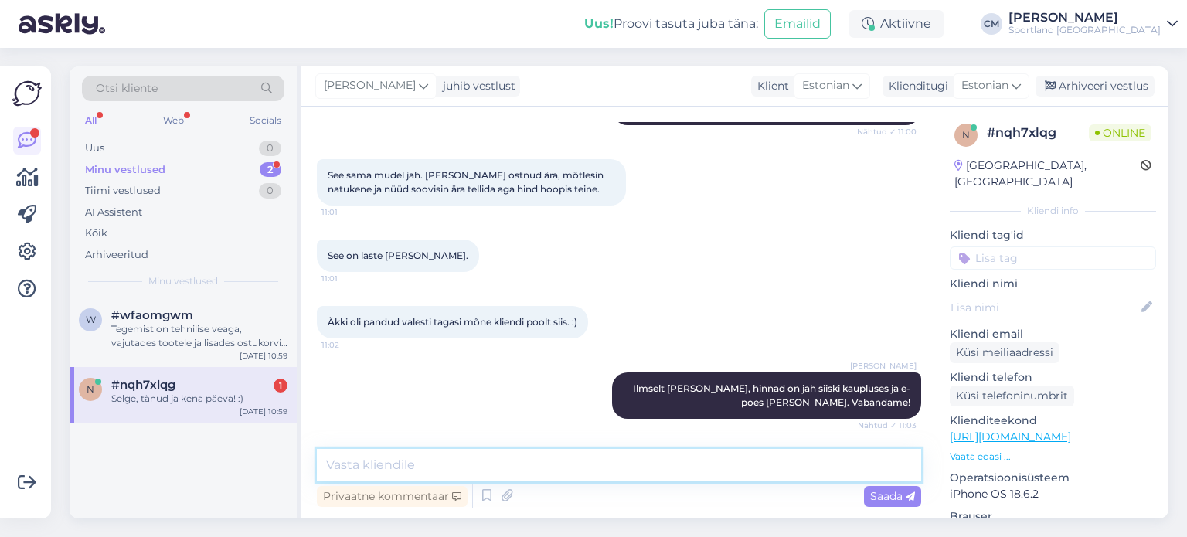
scroll to position [712, 0]
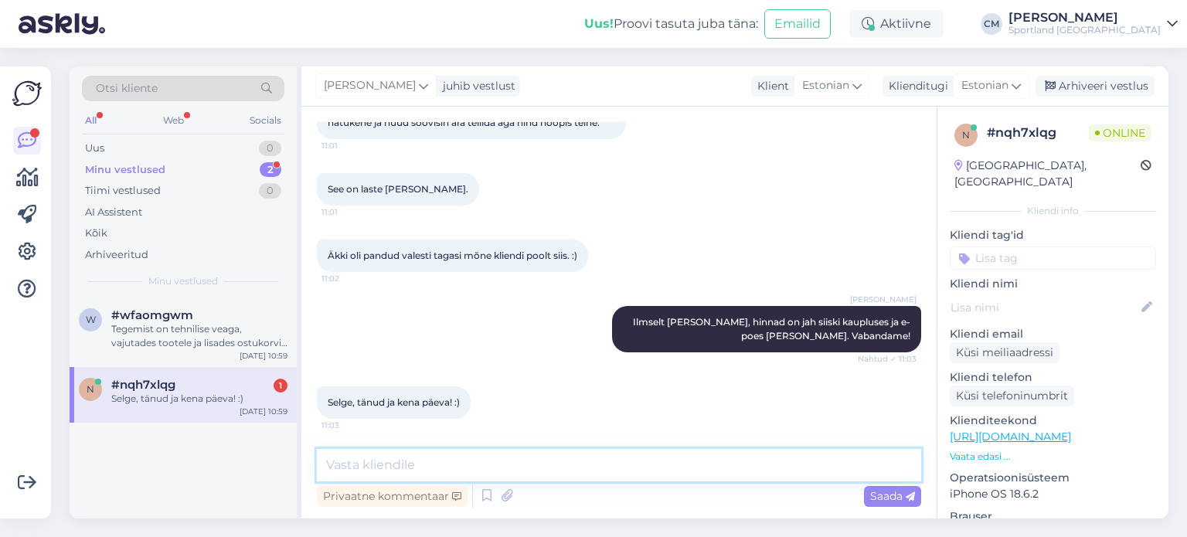
click at [488, 471] on textarea at bounding box center [619, 465] width 604 height 32
type textarea "Ilusat päeva Teilegi! :)"
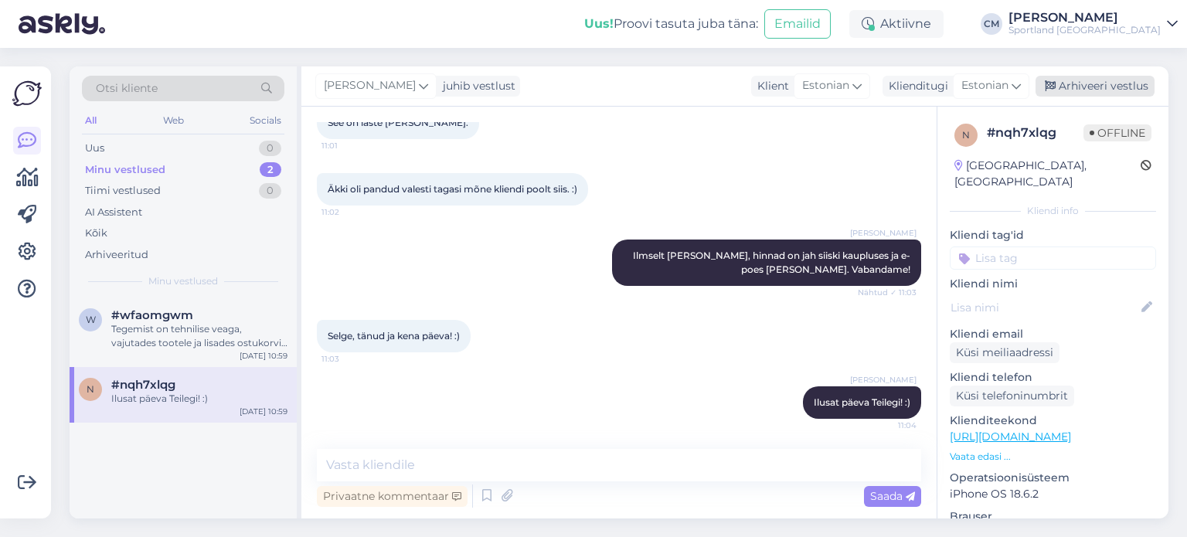
click at [1093, 90] on div "Arhiveeri vestlus" at bounding box center [1094, 86] width 119 height 21
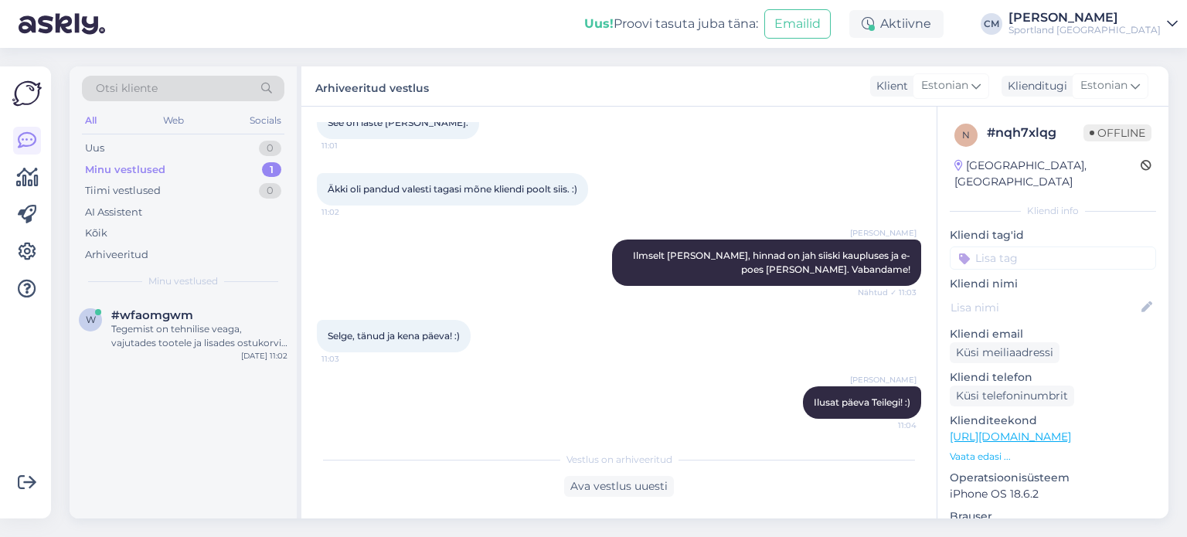
click at [1075, 246] on input at bounding box center [1052, 257] width 206 height 23
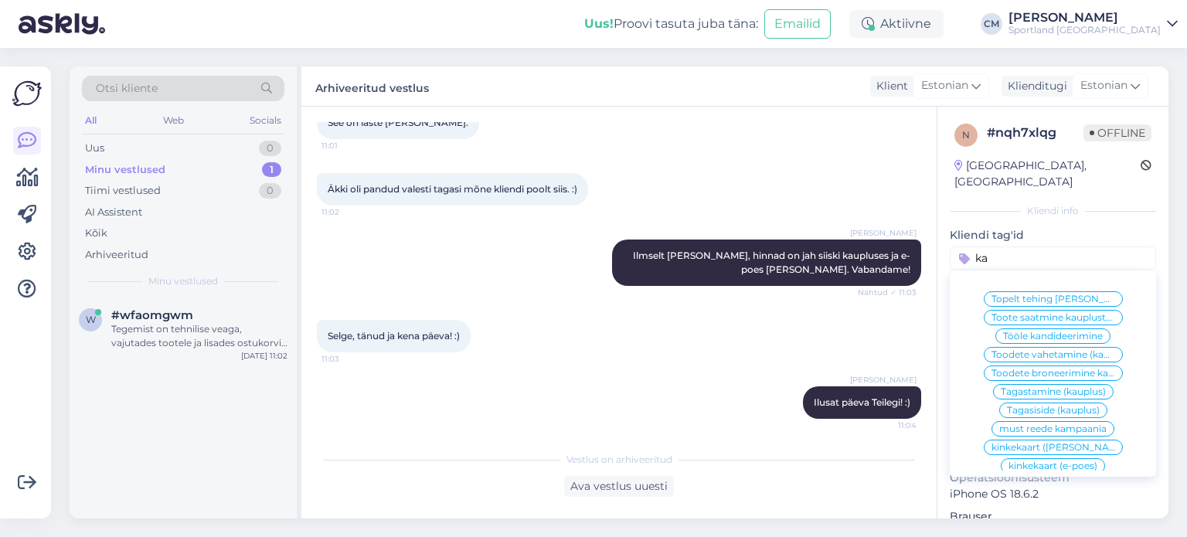
type input "k"
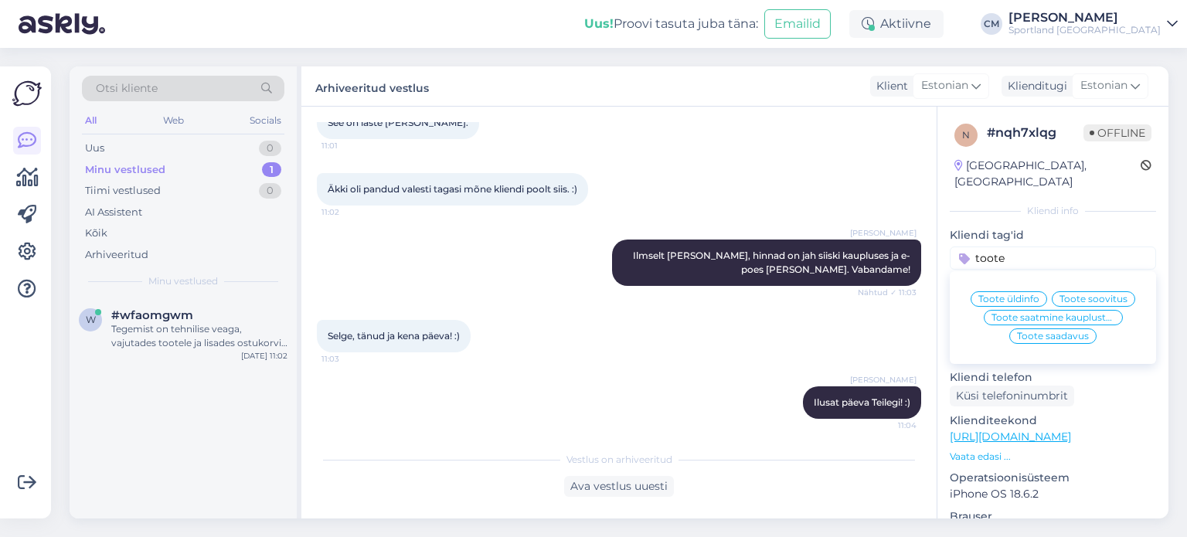
type input "toote"
click at [1010, 294] on span "Toote üldinfo" at bounding box center [1008, 298] width 61 height 9
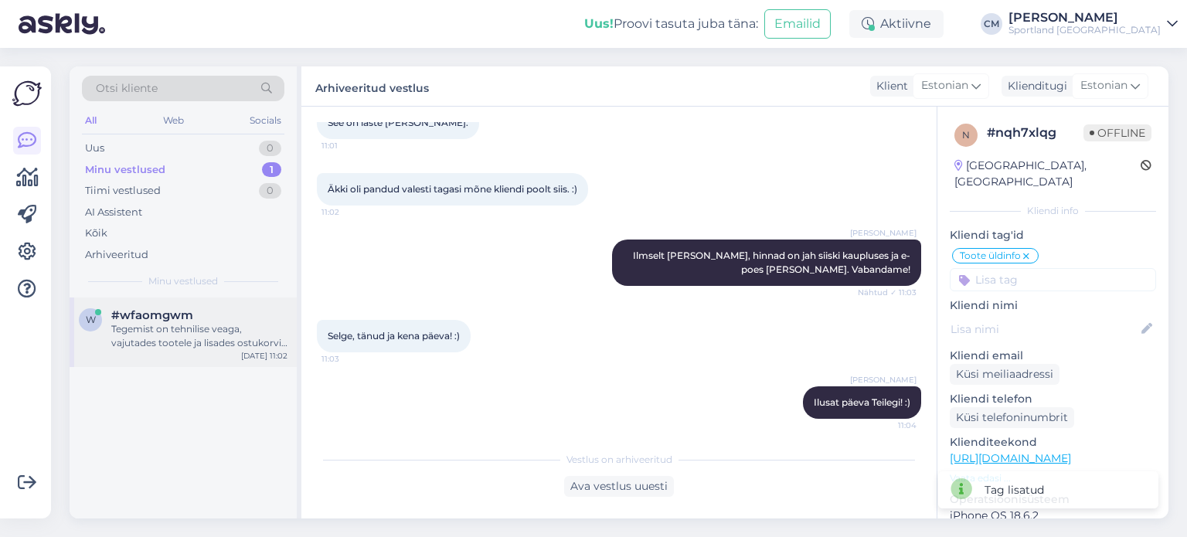
click at [238, 318] on div "#wfaomgwm" at bounding box center [199, 315] width 176 height 14
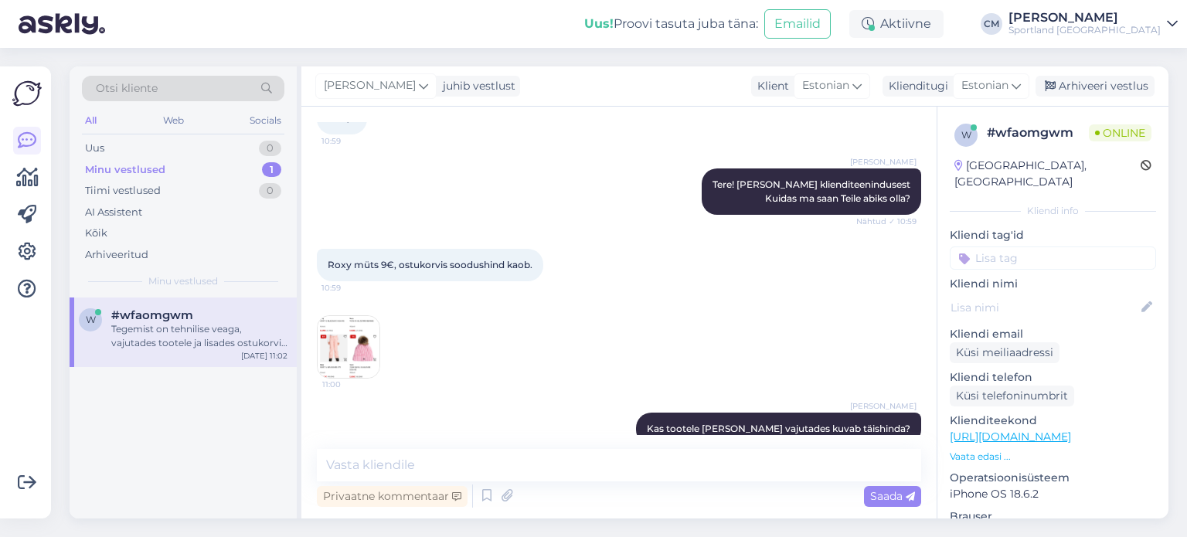
scroll to position [289, 0]
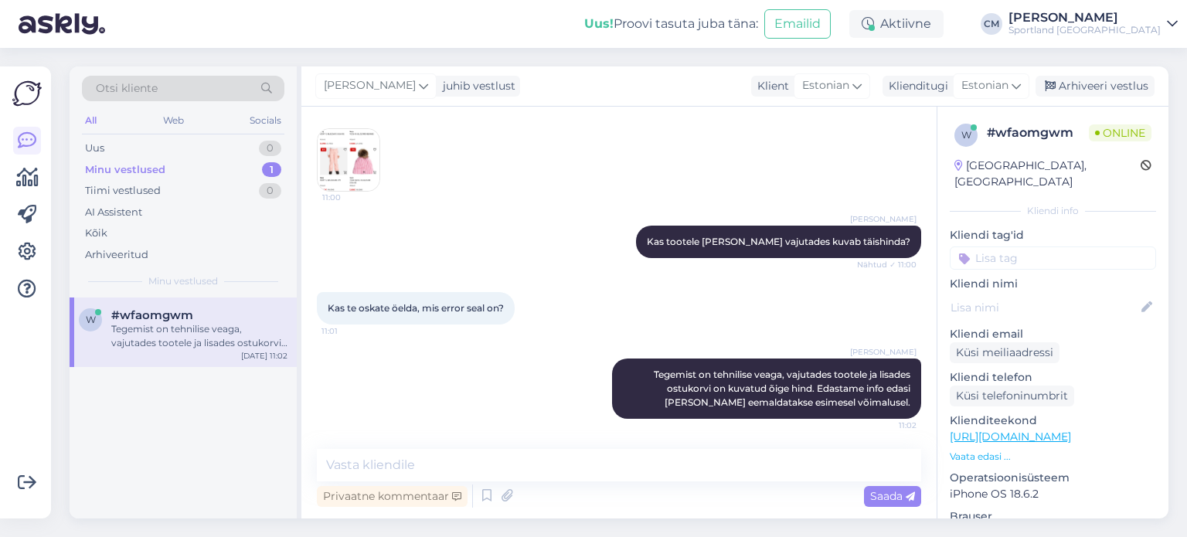
click at [1022, 250] on input at bounding box center [1052, 257] width 206 height 23
type input "tehni"
click at [1042, 313] on span "E-[PERSON_NAME] tehniline info" at bounding box center [1053, 317] width 124 height 9
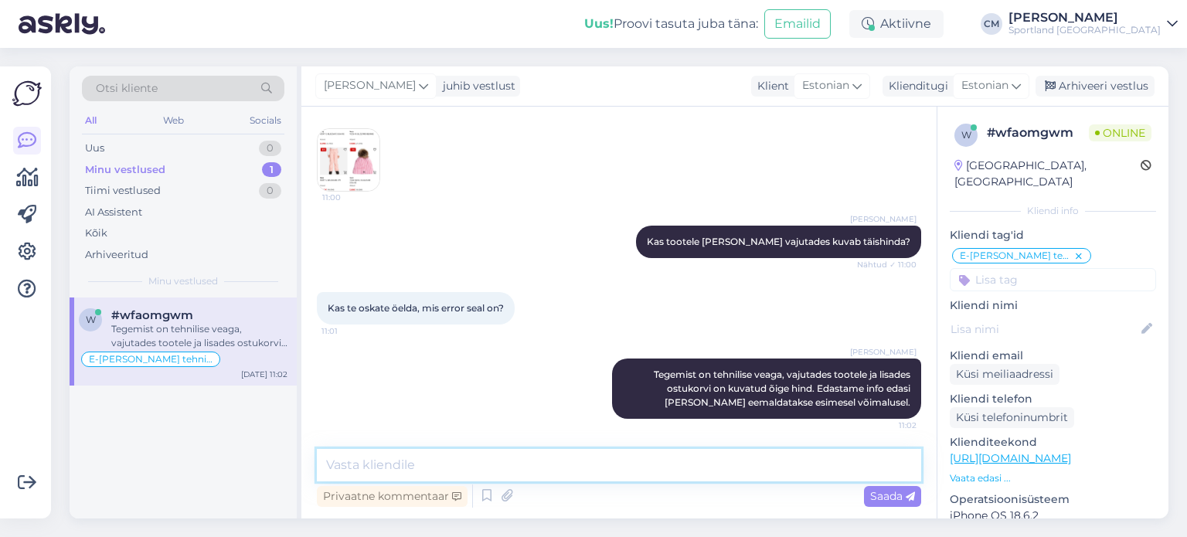
click at [660, 462] on textarea at bounding box center [619, 465] width 604 height 32
type textarea "Kas saan veel abiks olla?"
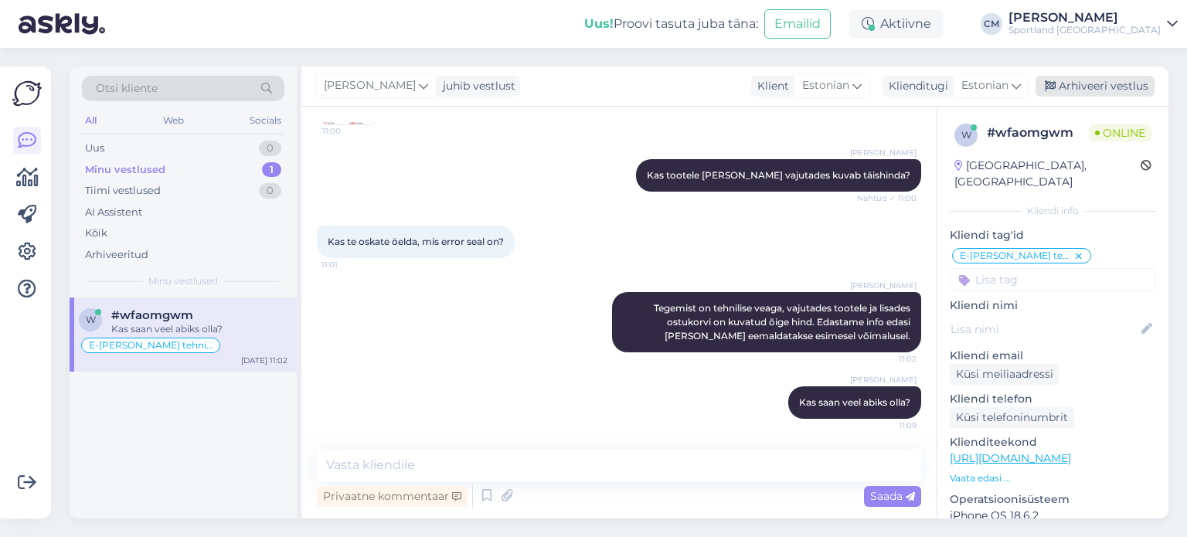
click at [1097, 80] on div "Arhiveeri vestlus" at bounding box center [1094, 86] width 119 height 21
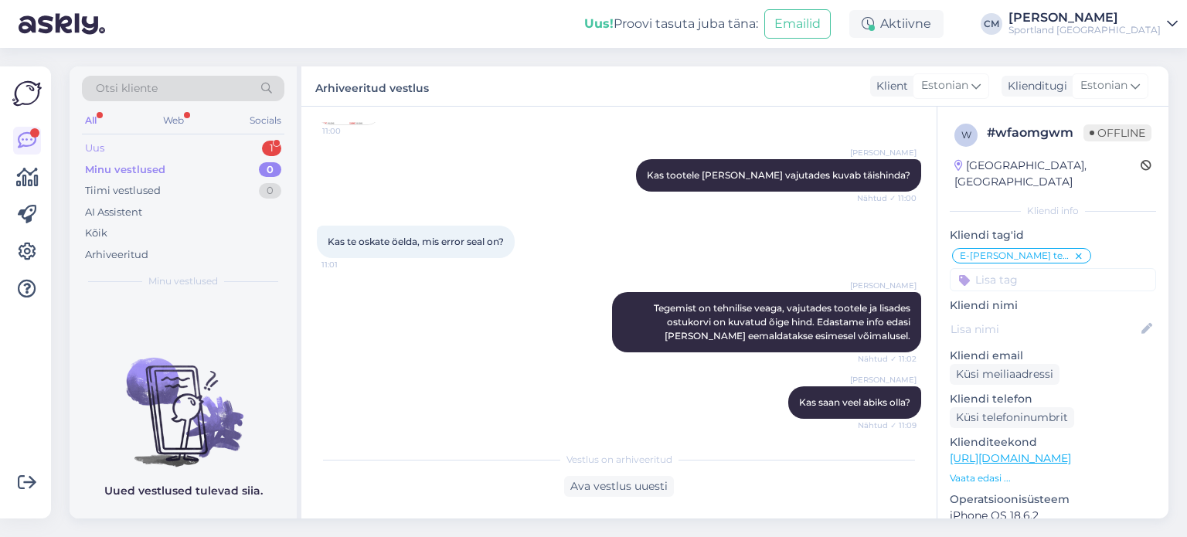
click at [273, 141] on div "Otsi kliente All Web Socials Uus 1 Minu vestlused 0 Tiimi vestlused 0 AI Assist…" at bounding box center [183, 181] width 227 height 231
click at [273, 141] on div "1" at bounding box center [271, 148] width 19 height 15
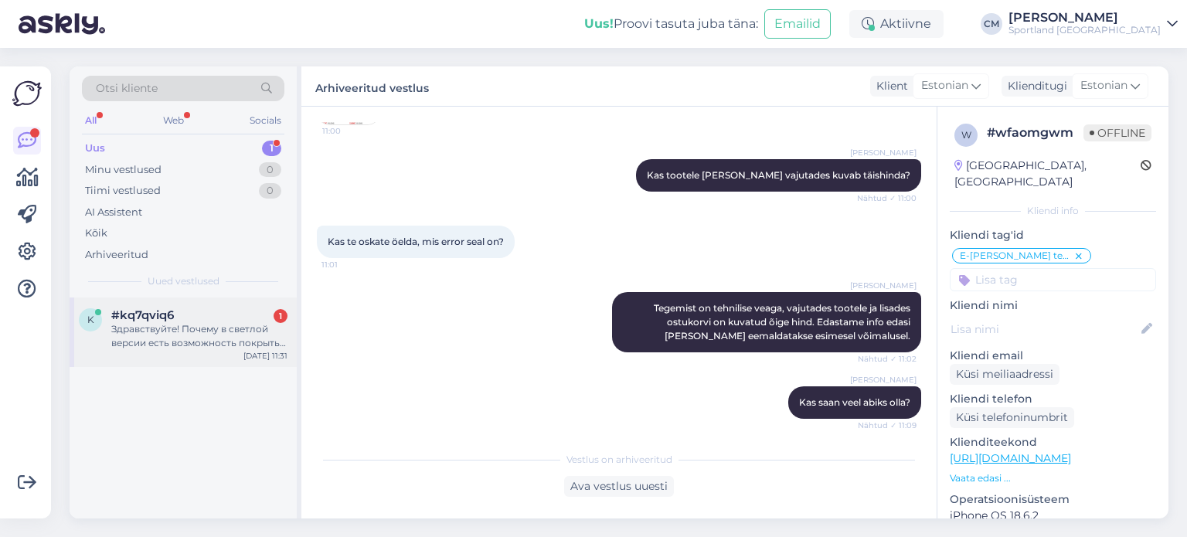
click at [239, 339] on div "Здравствуйте! Почему в светлой версии есть возможность покрыть обувь защитой от…" at bounding box center [199, 336] width 176 height 28
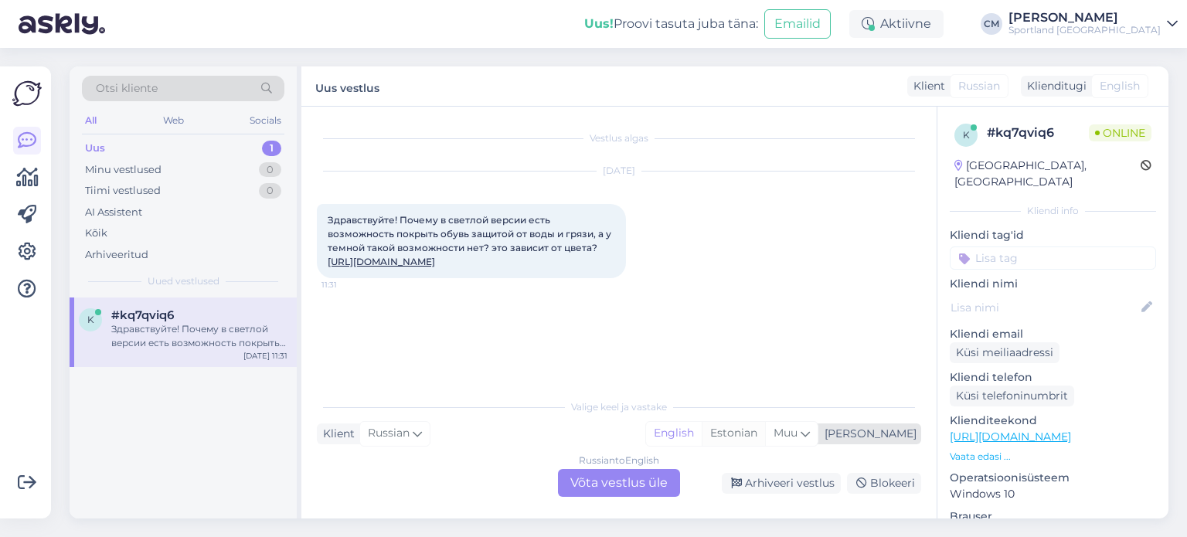
click at [765, 432] on div "Estonian" at bounding box center [732, 433] width 63 height 23
click at [640, 474] on div "Russian to Estonian Võta vestlus üle" at bounding box center [619, 483] width 122 height 28
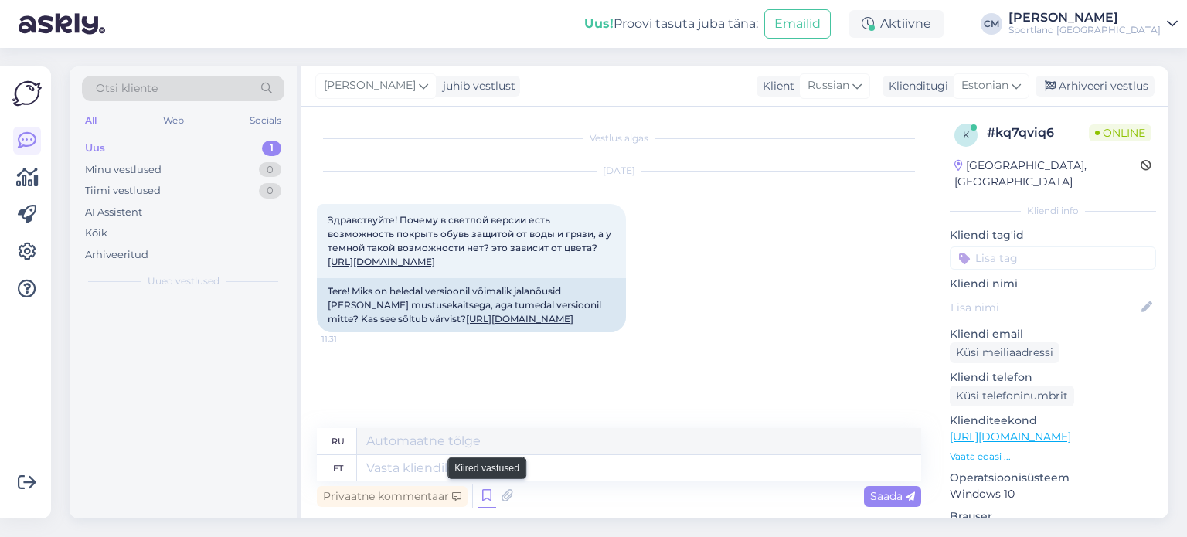
click at [487, 493] on icon at bounding box center [486, 495] width 19 height 23
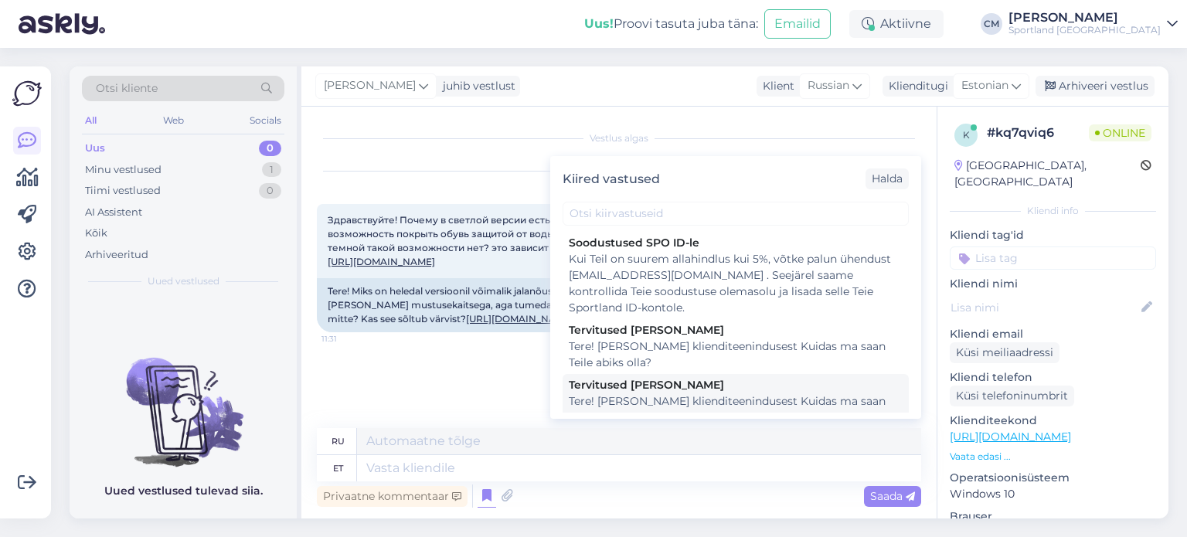
click at [650, 402] on div "Tere! [PERSON_NAME] klienditeenindusest Kuidas ma saan Teile abiks olla?" at bounding box center [736, 409] width 334 height 32
type textarea "Здравствуйте! Я [PERSON_NAME] из службы поддержки клиентов Чем я могу вам помоч…"
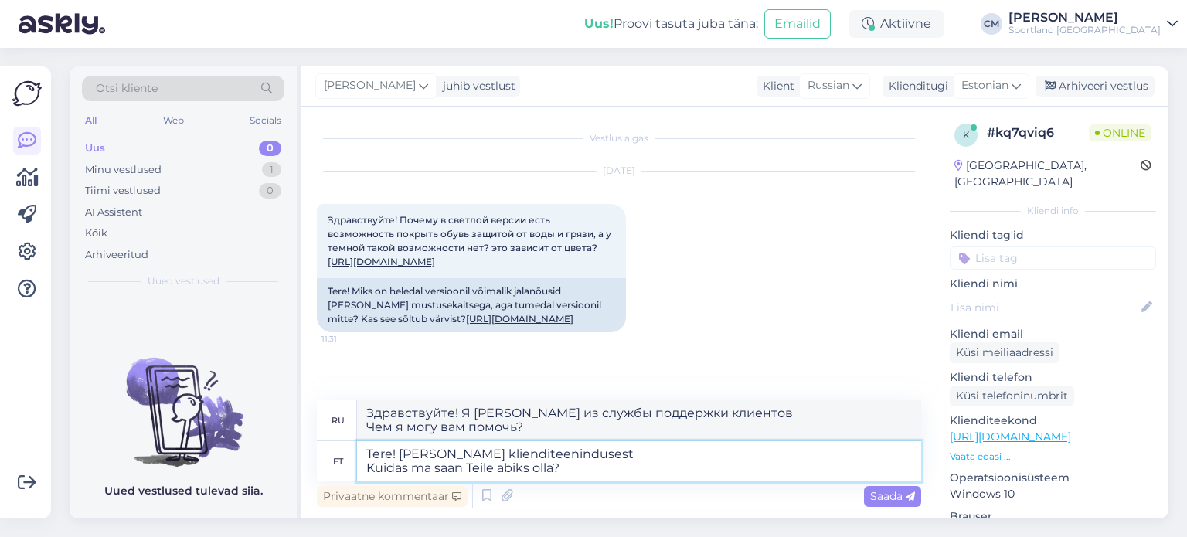
drag, startPoint x: 573, startPoint y: 466, endPoint x: 369, endPoint y: 470, distance: 204.0
click at [369, 470] on textarea "Tere! [PERSON_NAME] klienditeenindusest Kuidas ma saan Teile abiks olla?" at bounding box center [639, 461] width 564 height 40
type textarea "Tere! [PERSON_NAME] klienditeenindusest"
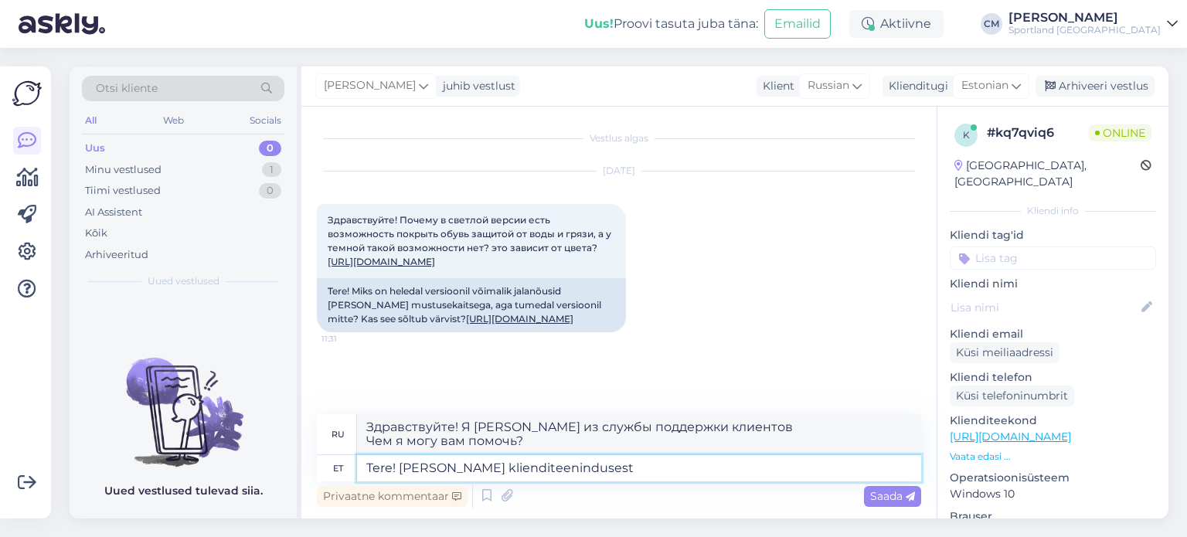
type textarea "Здравствуйте! Меня зовут [PERSON_NAME], я из службы поддержки клиентов."
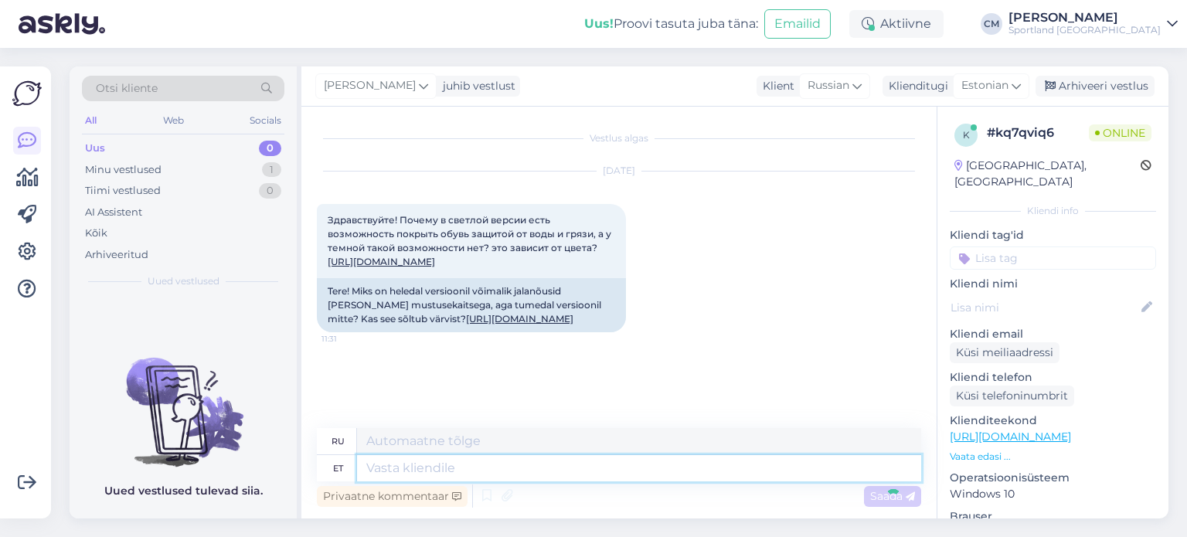
scroll to position [83, 0]
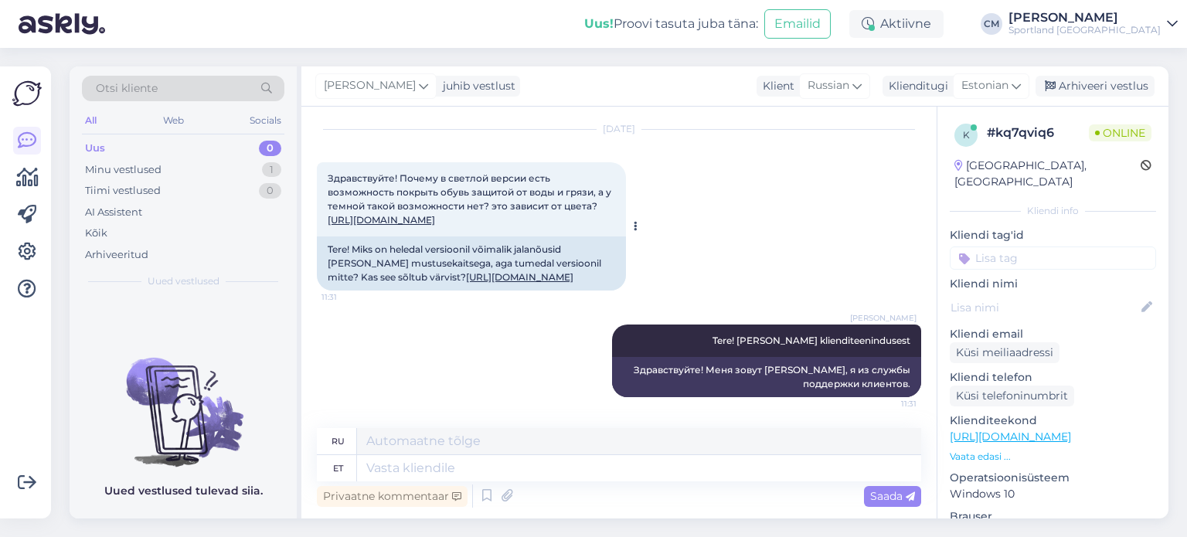
click at [494, 271] on link "[URL][DOMAIN_NAME]" at bounding box center [519, 277] width 107 height 12
click at [443, 460] on textarea at bounding box center [639, 468] width 564 height 26
type textarea "Vabandame!"
type textarea "Извини!"
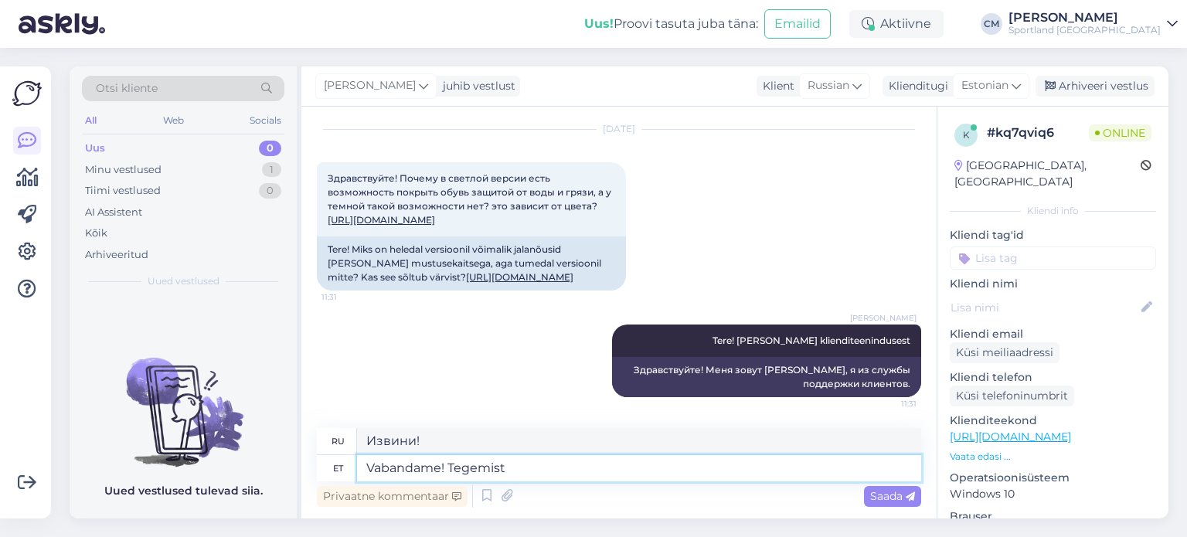
type textarea "Vabandame! Tegemist v"
type textarea "Извините! Это проблема."
type textarea "Vabandame! Tegemist võib ol"
type textarea "Извините! Это может быть"
type textarea "Vabandame! Tegemist võib olla tehnilise v"
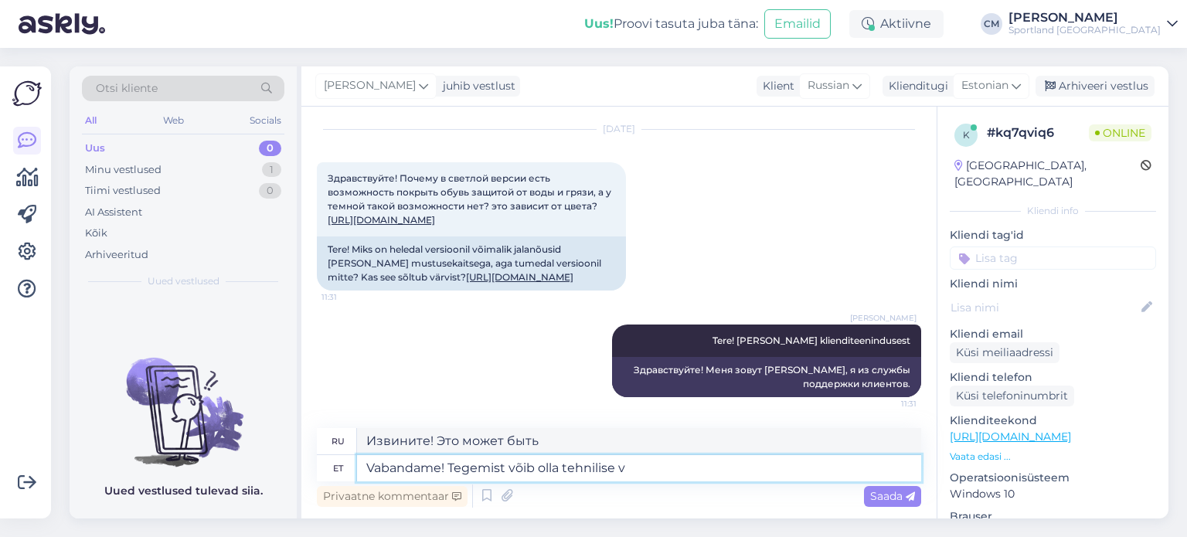
type textarea "Извините! Возможно, это техническая проблема."
type textarea "Vabandame! Tegemist võib olla tehnilise veaga, e"
type textarea "Извините! Возможно, это техническая ошибка."
type textarea "Vabandame! Tegemist võib olla tehnilise veaga, edastame in"
type textarea "Приносим извинения! Возможно, это техническая ошибка, мы пересылаем"
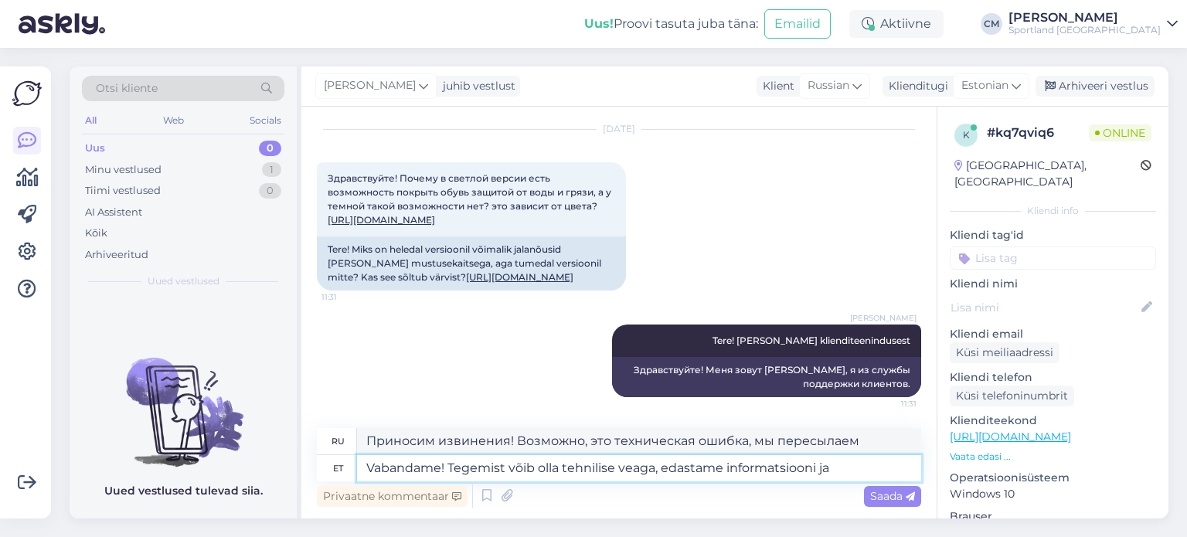
type textarea "Vabandame! Tegemist võib olla tehnilise veaga, edastame informatsiooni ja u"
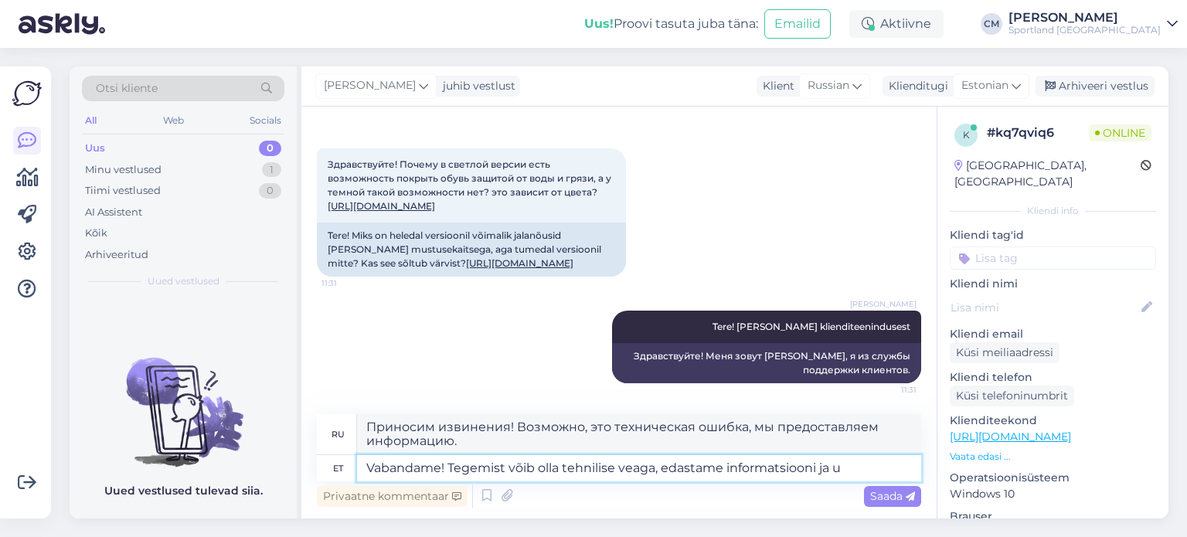
type textarea "Приносим извинения! Возможно, это техническая ошибка. Мы предоставляем информац…"
type textarea "Vabandame! Tegemist võib olla tehnilise veaga, edastame informatsiooni ja uurim…"
type textarea "Приносим извинения! Возможно, это техническая ошибка. Мы передаём информацию и …"
type textarea "Vabandame! Tegemist võib olla tehnilise veaga, edastame informatsiooni ja uurim…"
type textarea "Приносим извинения! Возможно, это техническая ошибка. Мы передаём информацию и …"
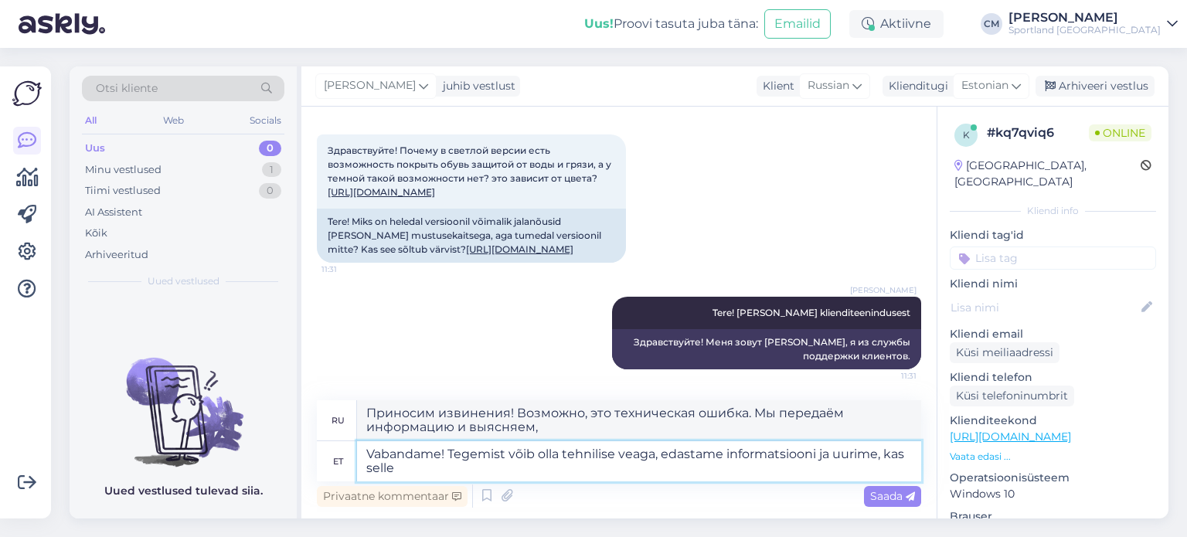
type textarea "Vabandame! Tegemist võib olla tehnilise veaga, edastame informatsiooni ja uurim…"
type textarea "Приносим извинения! Возможно, это техническая ошибка. Мы передаём информацию и …"
type textarea "Vabandame! Tegemist võib olla tehnilise veaga, edastame informatsiooni ja uurim…"
type textarea "Приносим извинения! Возможно, это техническая ошибка. Мы передадим информацию и…"
type textarea "Vabandame! Tegemist võib olla tehnilise veaga, edastame informatsiooni ja uurim…"
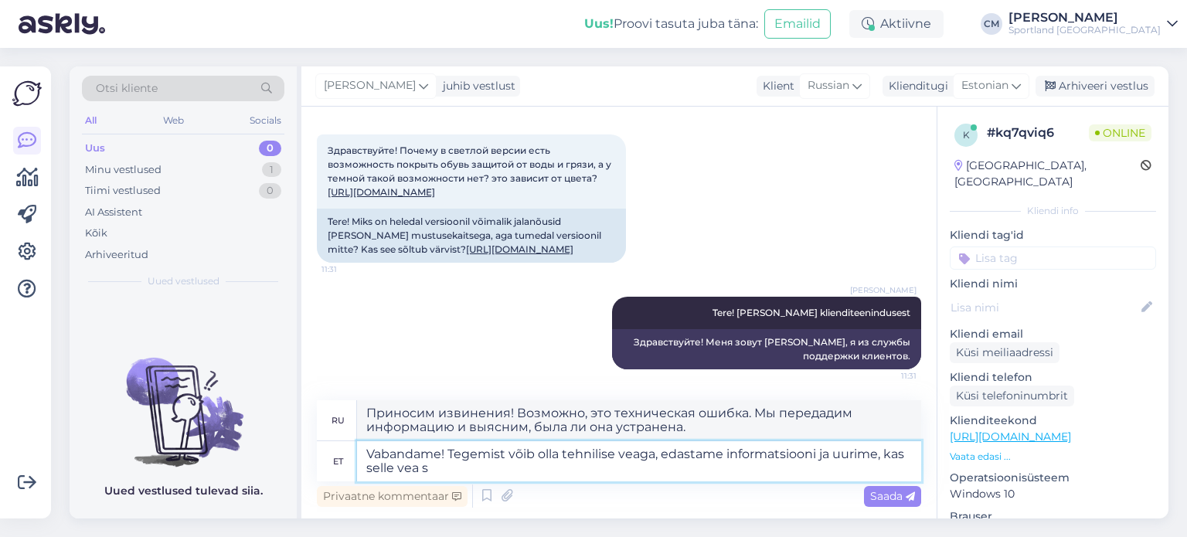
type textarea "Приносим извинения! Возможно, это техническая ошибка. Мы передадим информацию и…"
type textarea "Vabandame! Tegemist võib olla tehnilise veaga, edastame informatsiooni ja uurim…"
type textarea "Приносим извинения! Возможно, это техническая ошибка. Мы передадим информацию и…"
type textarea "Vabandame! Tegemist võib olla tehnilise veaga, edastame informatsiooni ja uurim…"
type textarea "Приносим извинения! Возможно, это техническая ошибка. Мы передадим информацию и…"
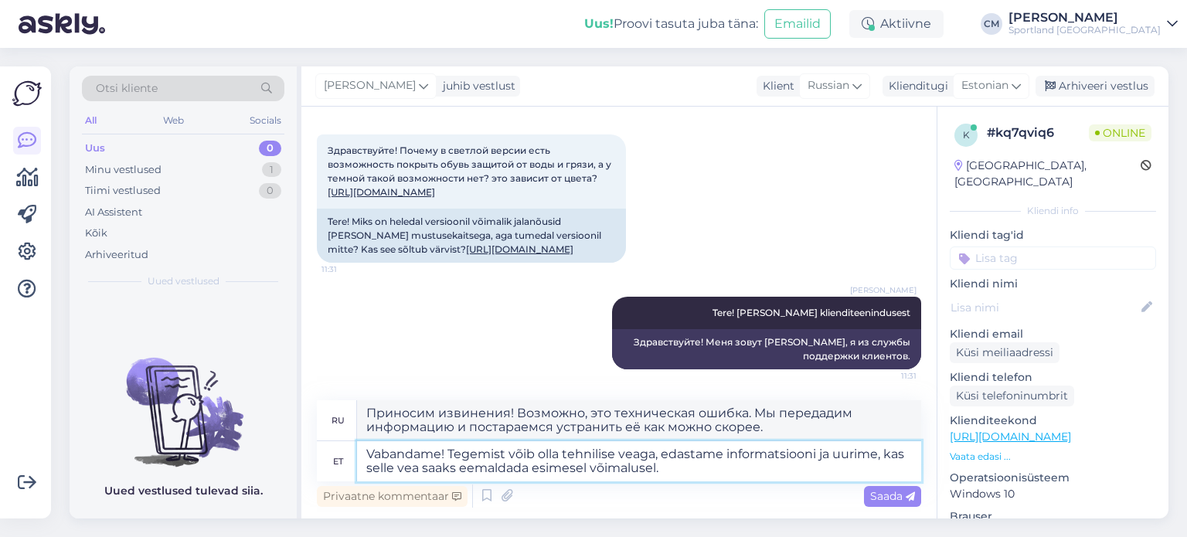
click at [860, 451] on textarea "Vabandame! Tegemist võib olla tehnilise veaga, edastame informatsiooni ja uurim…" at bounding box center [639, 461] width 564 height 40
click at [860, 460] on textarea "Vabandame! Tegemist võib olla tehnilise veaga, edastame informatsiooni ja uurim…" at bounding box center [639, 461] width 564 height 40
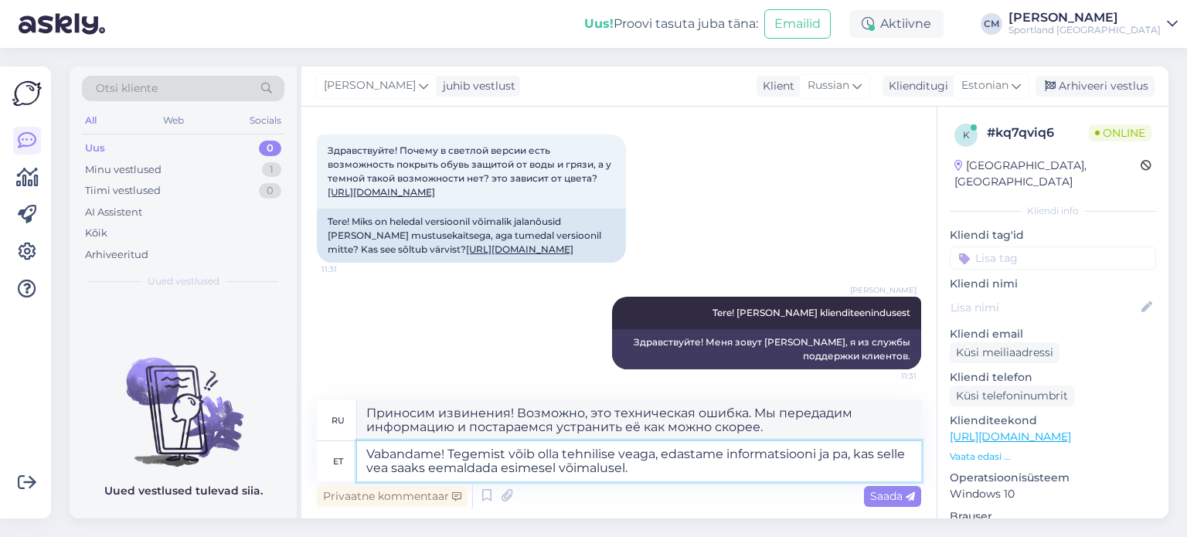
type textarea "Vabandame! Tegemist võib olla tehnilise veaga, edastame informatsiooni [PERSON_…"
type textarea "Приносим извинения! Возможно, это техническая ошибка. Мы предоставим информацию…"
type textarea "Vabandame! Tegemist võib olla tehnilise veaga, edastame informatsiooni [PERSON_…"
type textarea "Приносим извинения! Возможно, это техническая ошибка. Мы передадим информацию и…"
type textarea "Vabandame! Tegemist võib olla tehnilise veaga, edastame informatsiooni ja palum…"
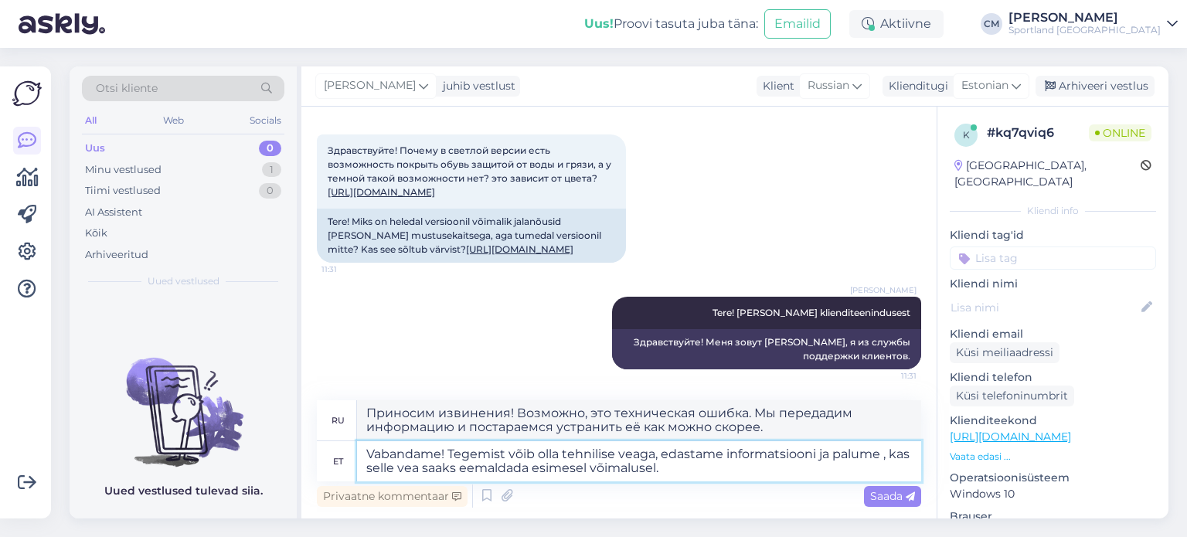
type textarea "Приносим извинения! Возможно, это техническая ошибка. Мы передаем информацию и …"
click at [900, 453] on textarea "Vabandame! Tegemist võib olla tehnilise veaga, edastame informatsiooni ja palum…" at bounding box center [639, 461] width 564 height 40
type textarea "Vabandame! Tegemist võib olla tehnilise veaga, edastame informatsiooni ja palum…"
type textarea "Приносим извинения! Возможно, это техническая ошибка. Мы передаём информацию и …"
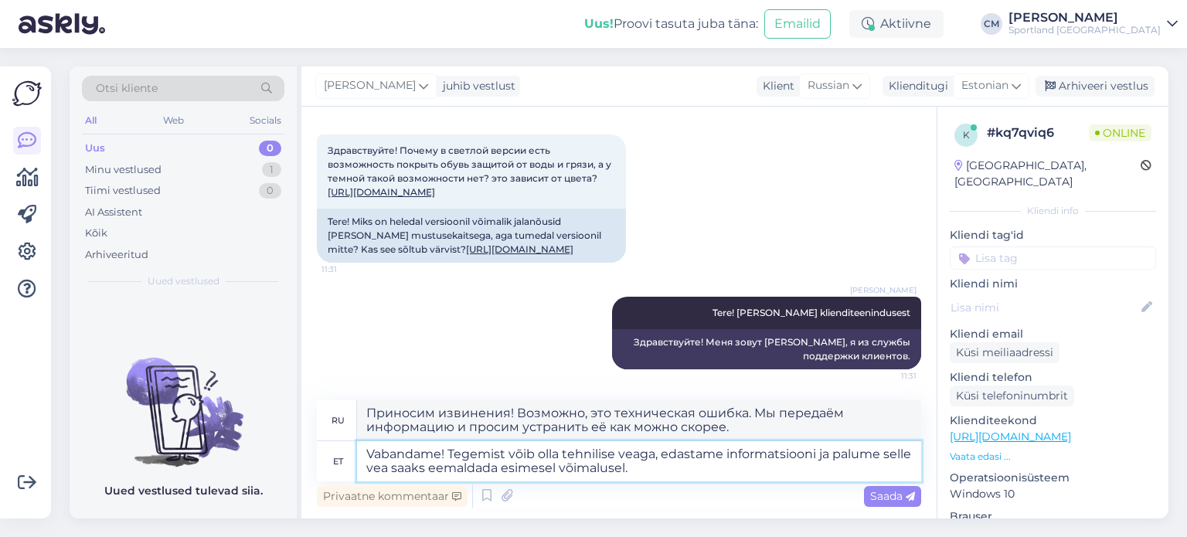
type textarea "Vabandame! Tegemist võib olla tehnilise veaga, edastame informatsiooni ja palum…"
type textarea "Приносим извинения! Возможно, это техническая ошибка. Мы передаем информацию и …"
type textarea "Vabandame! Tegemist võib olla tehnilise veaga, edastame informatsiooni ja palum…"
type textarea "Приносим извинения! Возможно, это техническая ошибка. Мы передаем информацию и …"
click at [436, 467] on textarea "Vabandame! Tegemist võib olla tehnilise veaga, edastame informatsiooni ja palum…" at bounding box center [639, 461] width 564 height 40
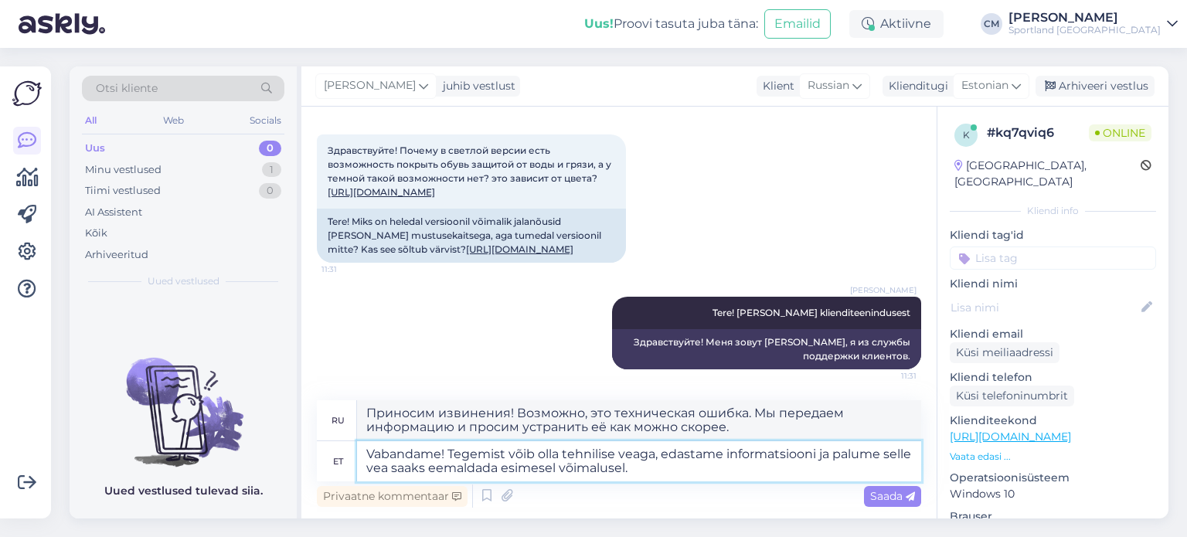
click at [436, 467] on textarea "Vabandame! Tegemist võib olla tehnilise veaga, edastame informatsiooni ja palum…" at bounding box center [639, 461] width 564 height 40
type textarea "Vabandame! Tegemist võib olla tehnilise veaga, edastame informatsiooni ja palum…"
type textarea "Приносим извинения! Возможно, это техническая ошибка. Мы предоставляем информац…"
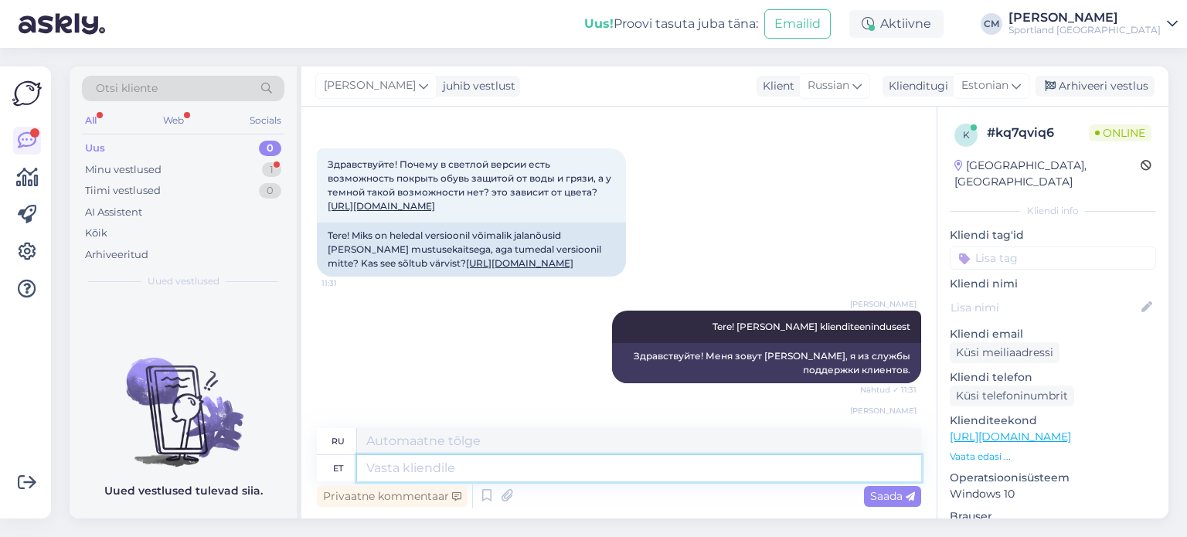
scroll to position [324, 0]
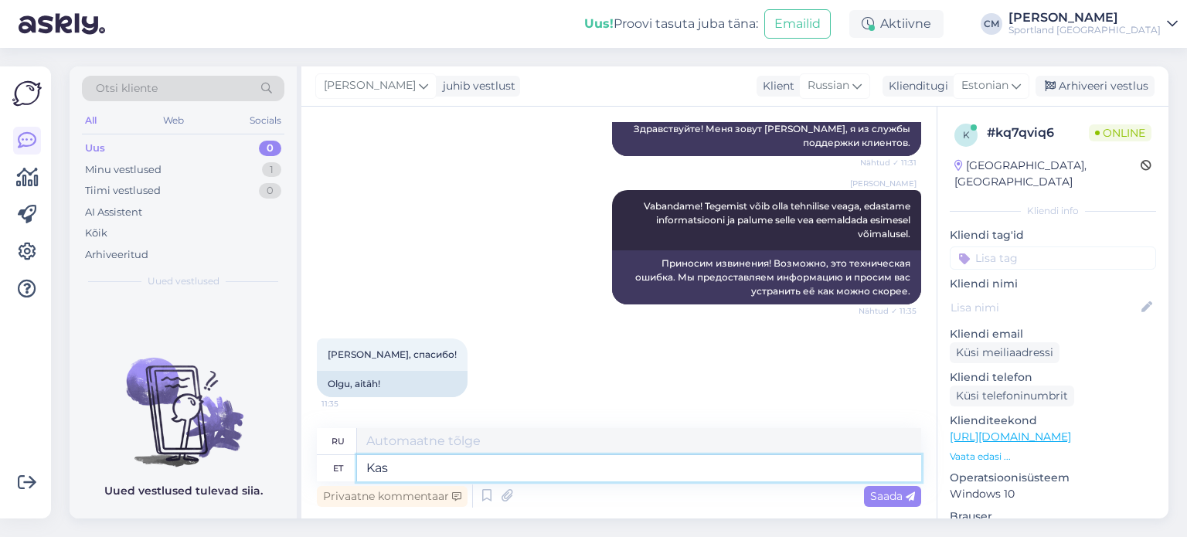
type textarea "Kas h"
type textarea "Является"
type textarea "Kas hetkel s"
type textarea "В данный момент?"
type textarea "Kas hetkel saan v"
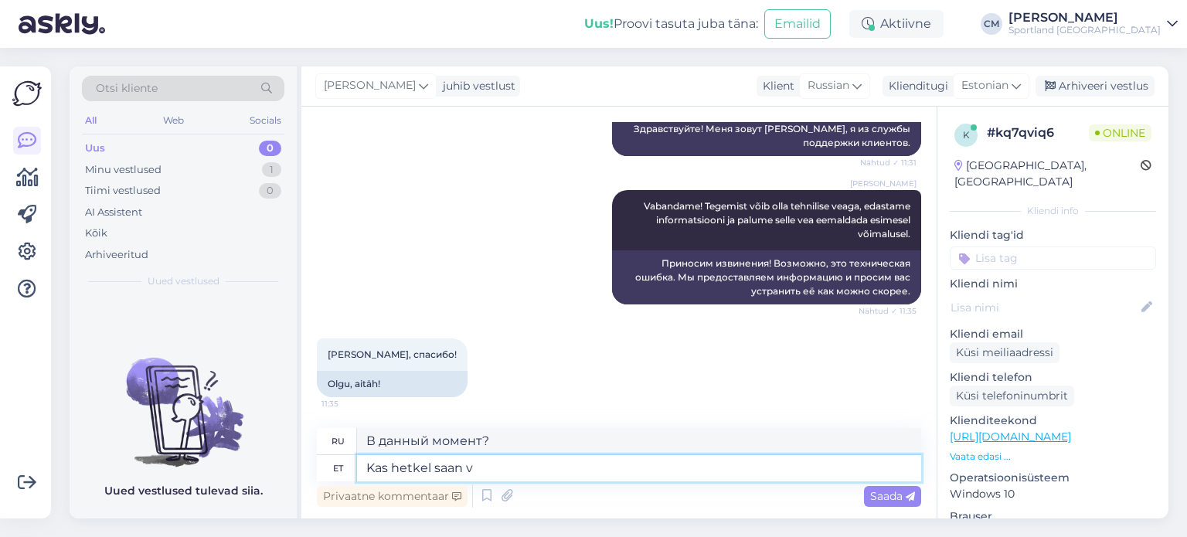
type textarea "Могу ли я сейчас?"
type textarea "Kas hetkel saan veel ai"
type textarea "Могу ли я получить его сейчас?"
type textarea "Kas hetkel saan veel aidata?"
type textarea "Могу ли я вам еще помочь?"
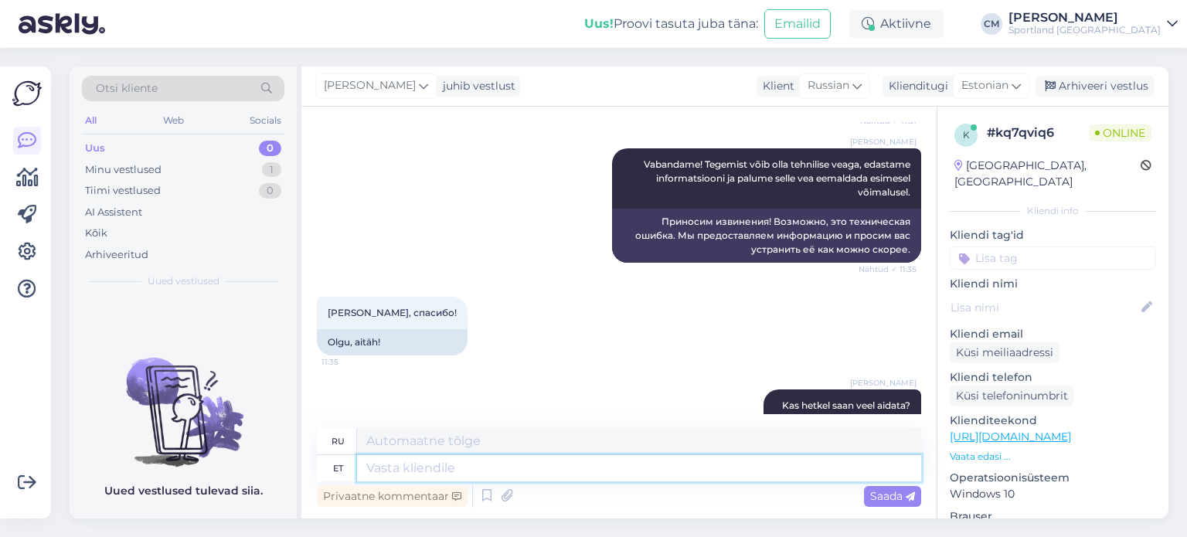
scroll to position [417, 0]
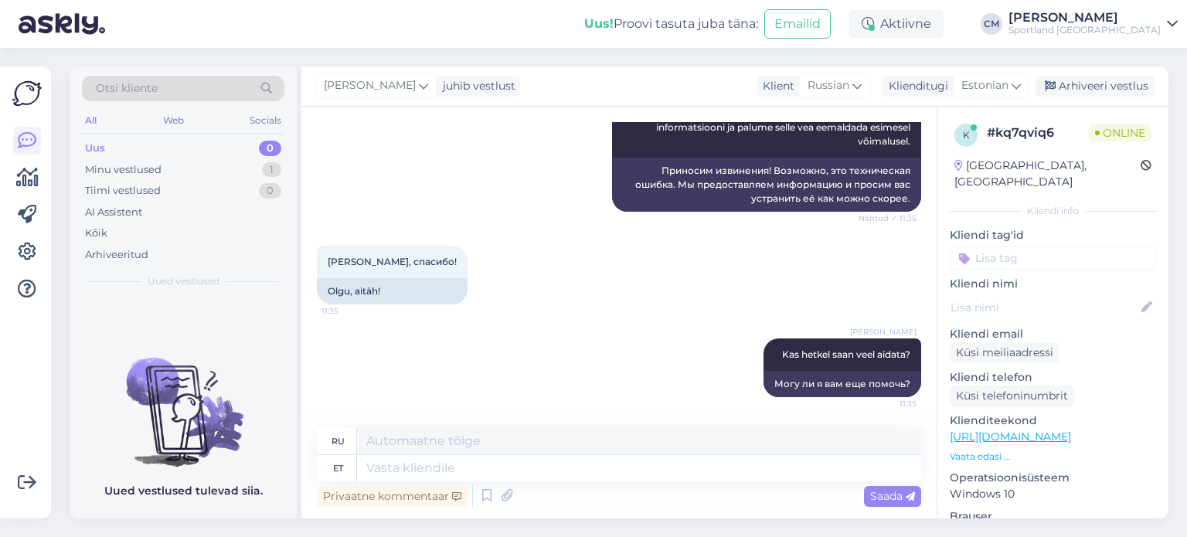
click at [1017, 246] on input at bounding box center [1052, 257] width 206 height 23
type input "tehn"
click at [1067, 311] on div "Tagasiside ( tehniline) E-[PERSON_NAME] tehniline info" at bounding box center [1052, 308] width 206 height 62
click at [1055, 313] on span "E-[PERSON_NAME] tehniline info" at bounding box center [1053, 317] width 124 height 9
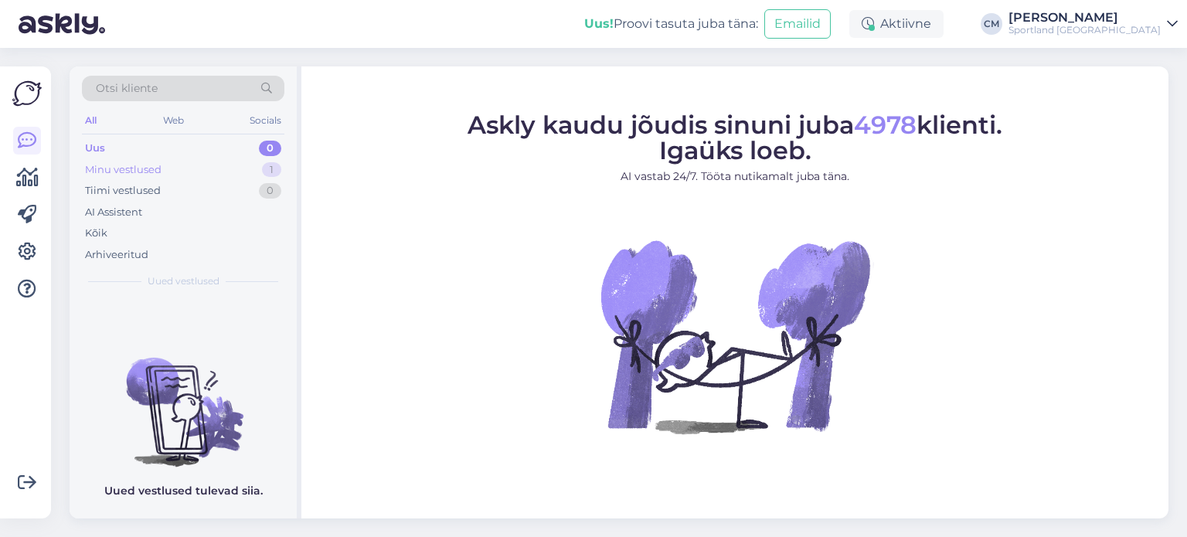
click at [236, 165] on div "Minu vestlused 1" at bounding box center [183, 170] width 202 height 22
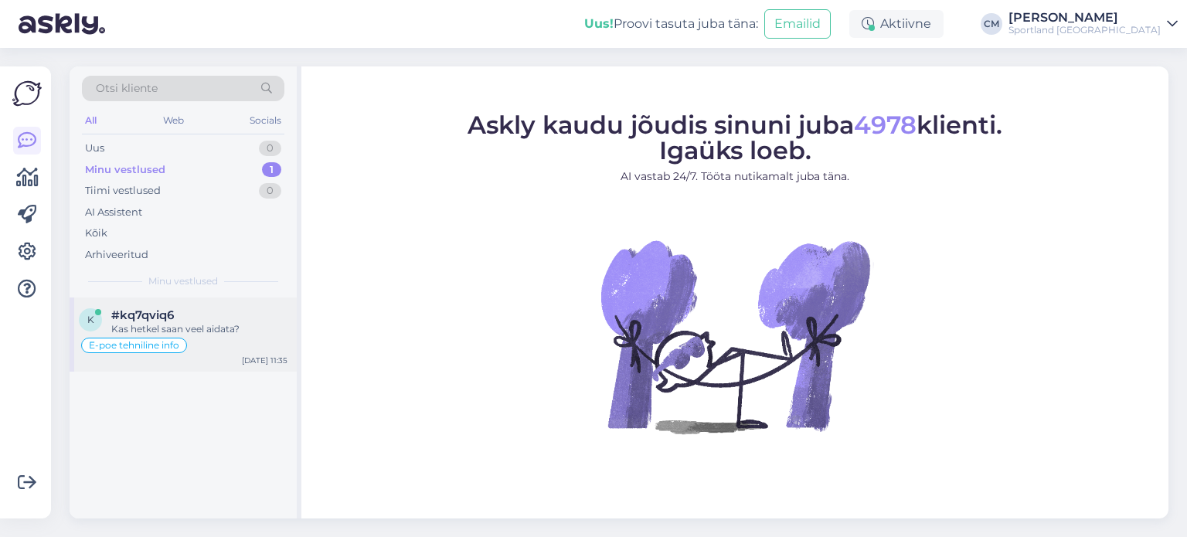
click at [233, 358] on div "k #kq7qviq6 Kas hetkel saan veel aidata? E-poe tehniline info [DATE] 11:35" at bounding box center [183, 334] width 227 height 74
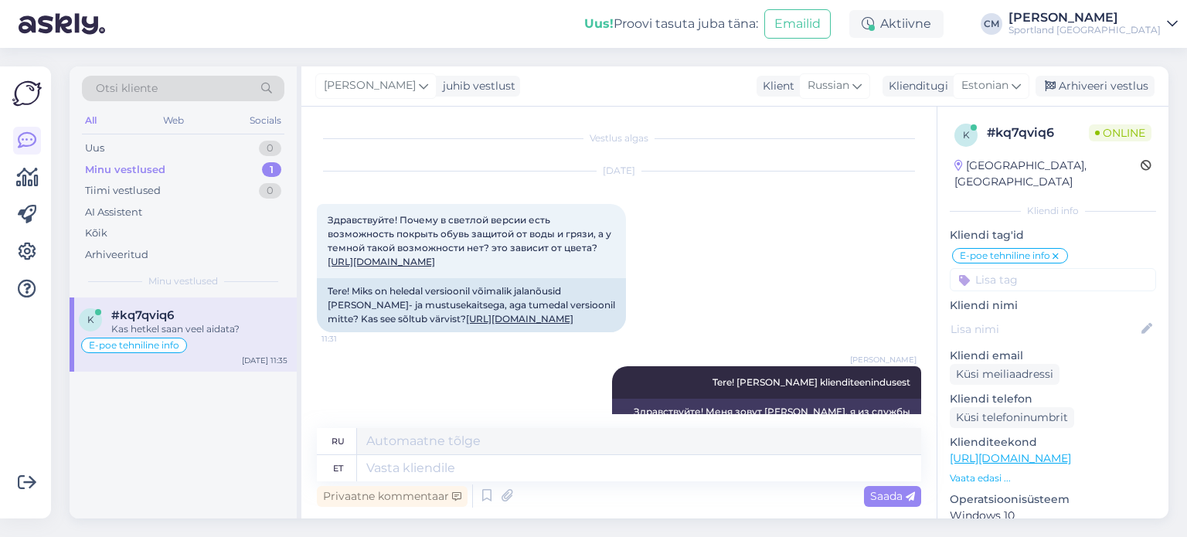
scroll to position [417, 0]
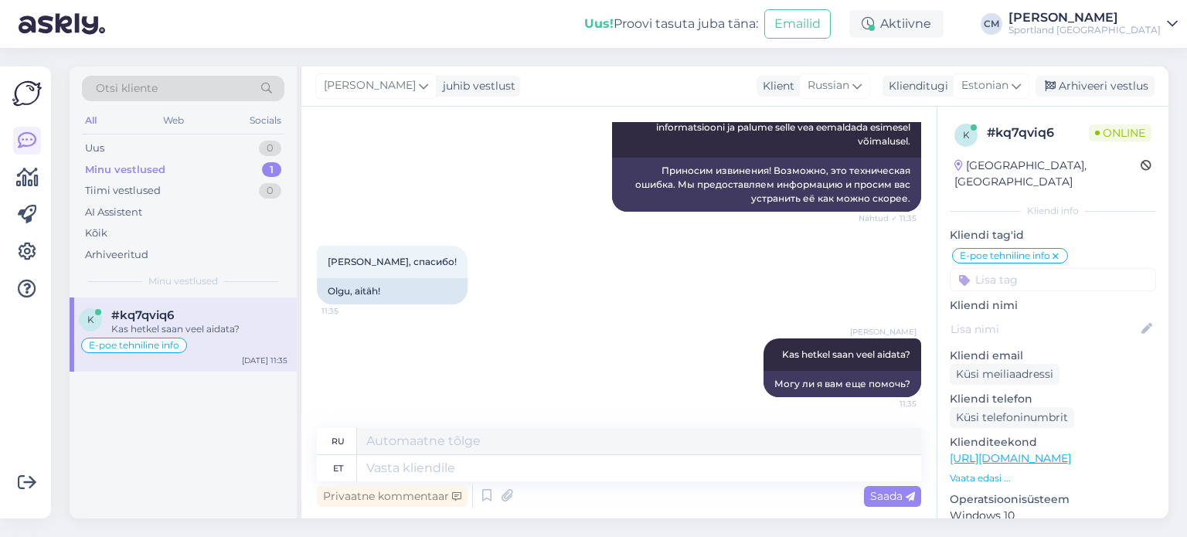
click at [772, 238] on div "Хорошо, спасибо! 11:35 Olgu, aitäh!" at bounding box center [619, 275] width 604 height 93
click at [1137, 87] on div "Arhiveeri vestlus" at bounding box center [1094, 86] width 119 height 21
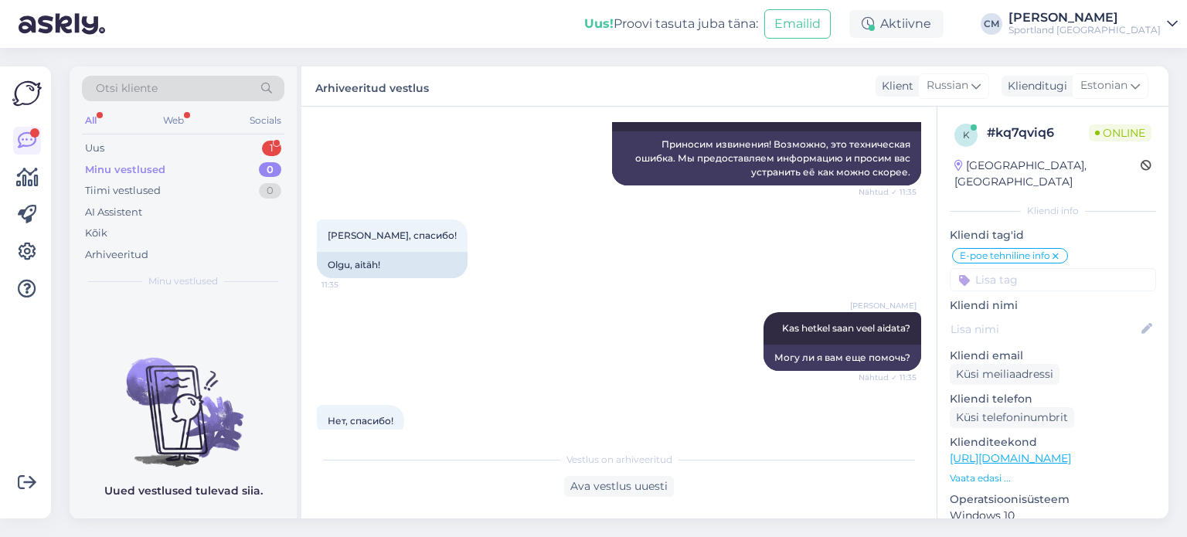
scroll to position [467, 0]
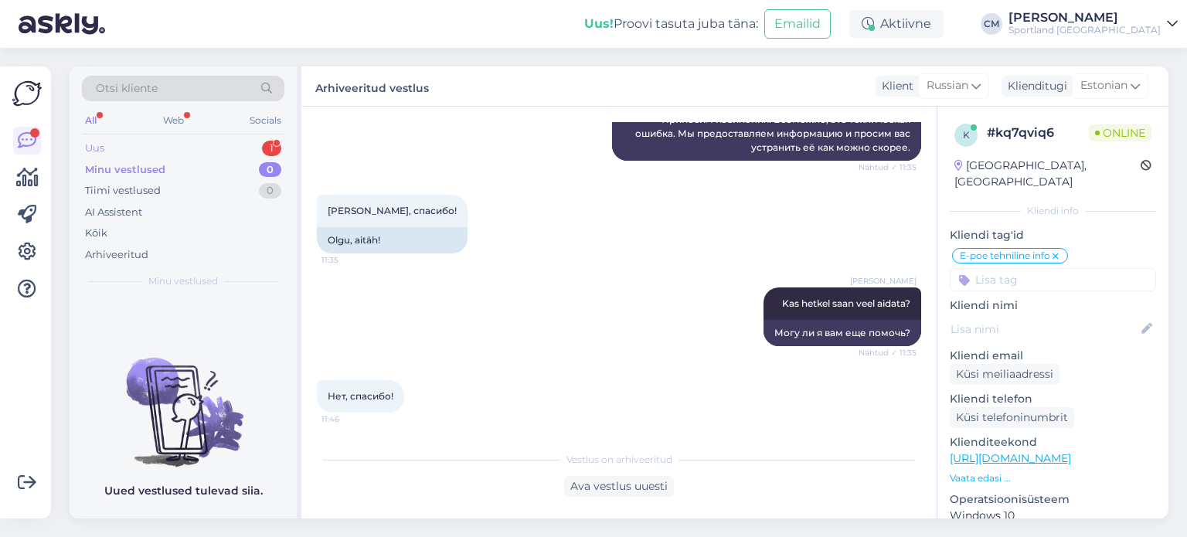
click at [126, 146] on div "Uus 1" at bounding box center [183, 149] width 202 height 22
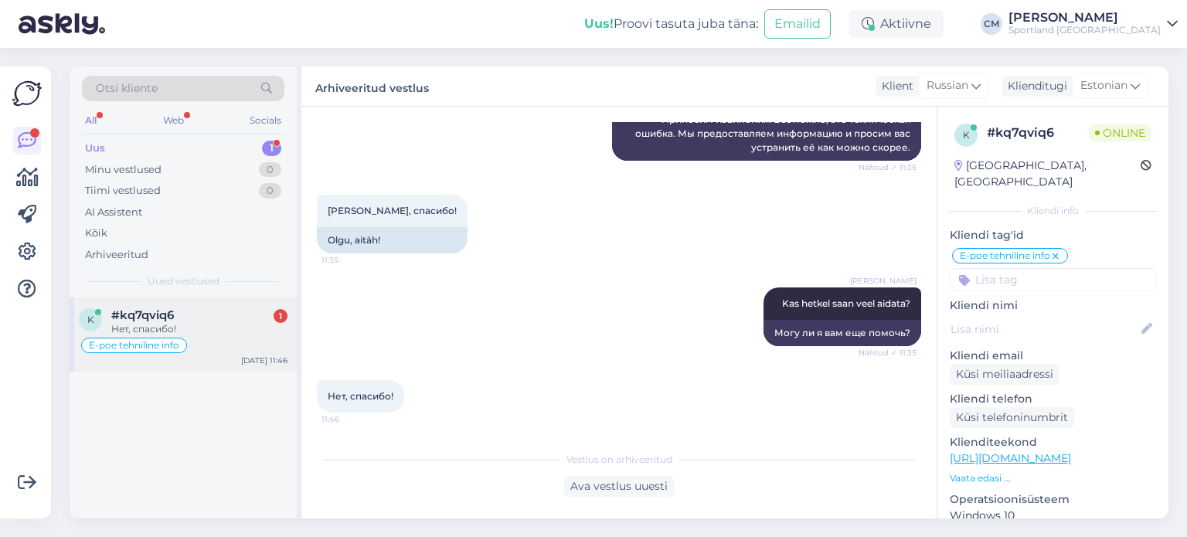
click at [226, 322] on div "Нет, спасибо!" at bounding box center [199, 329] width 176 height 14
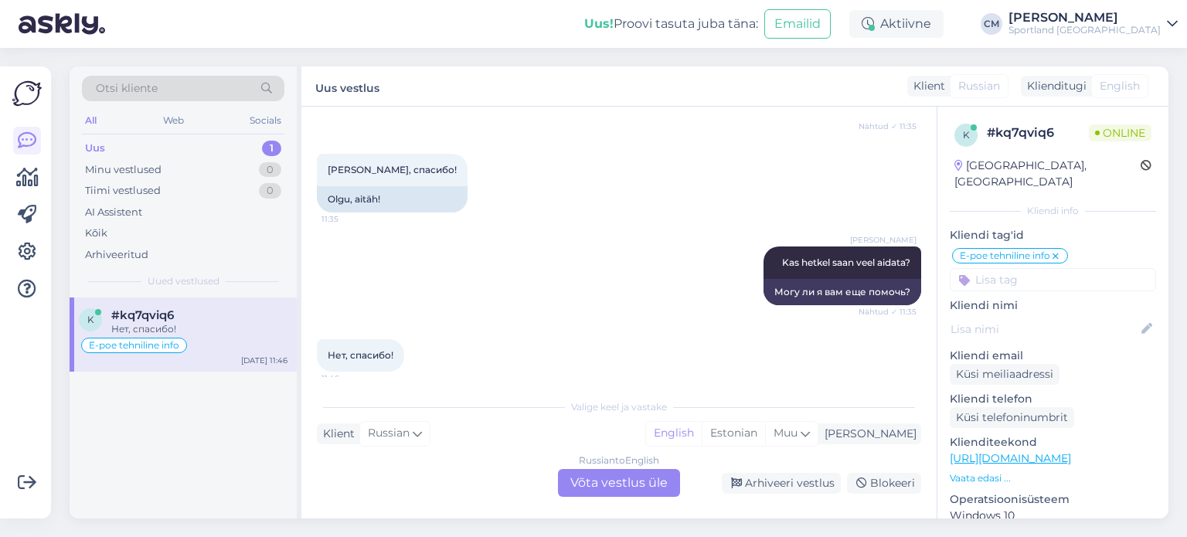
scroll to position [520, 0]
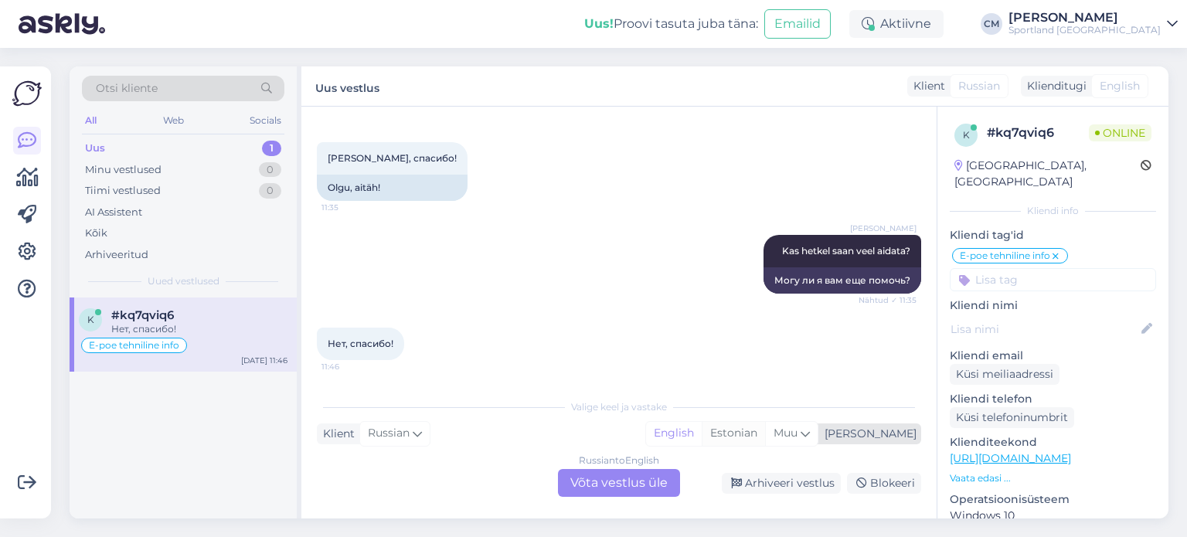
click at [765, 430] on div "Estonian" at bounding box center [732, 433] width 63 height 23
click at [614, 487] on div "Russian to Estonian Võta vestlus üle" at bounding box center [619, 483] width 122 height 28
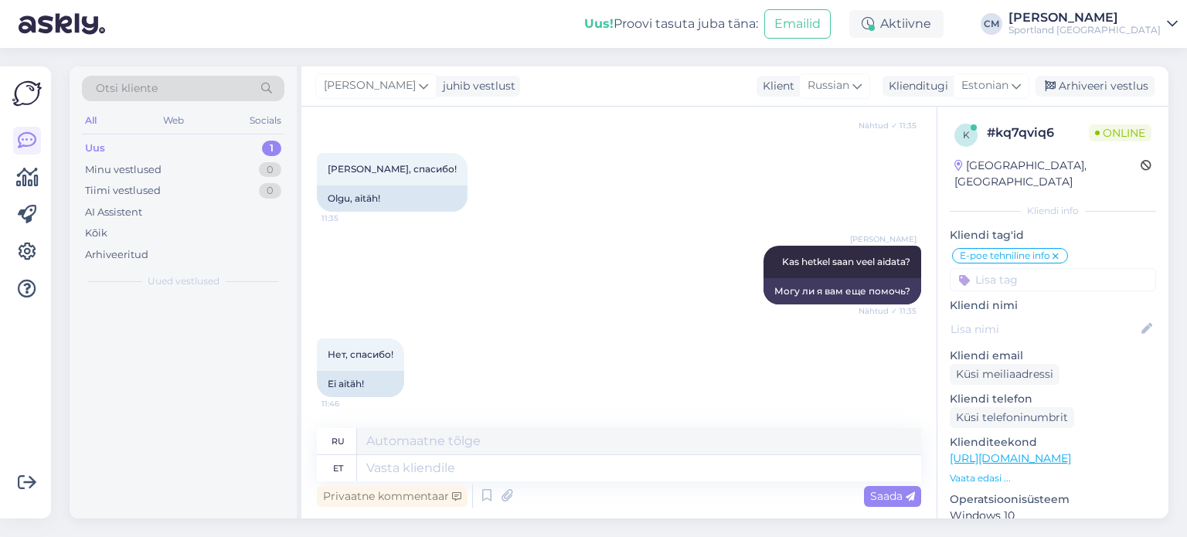
scroll to position [510, 0]
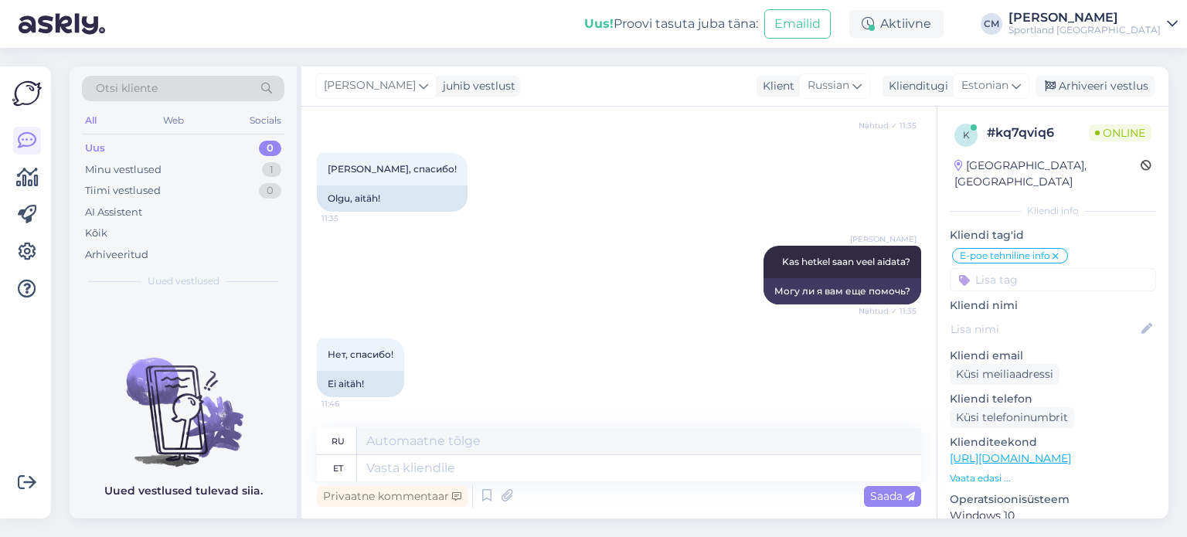
click at [575, 482] on div "Privaatne kommentaar Saada" at bounding box center [619, 495] width 604 height 29
click at [566, 475] on textarea at bounding box center [639, 468] width 564 height 26
type textarea "IL"
type textarea "ИЛ"
type textarea "Ilusat p"
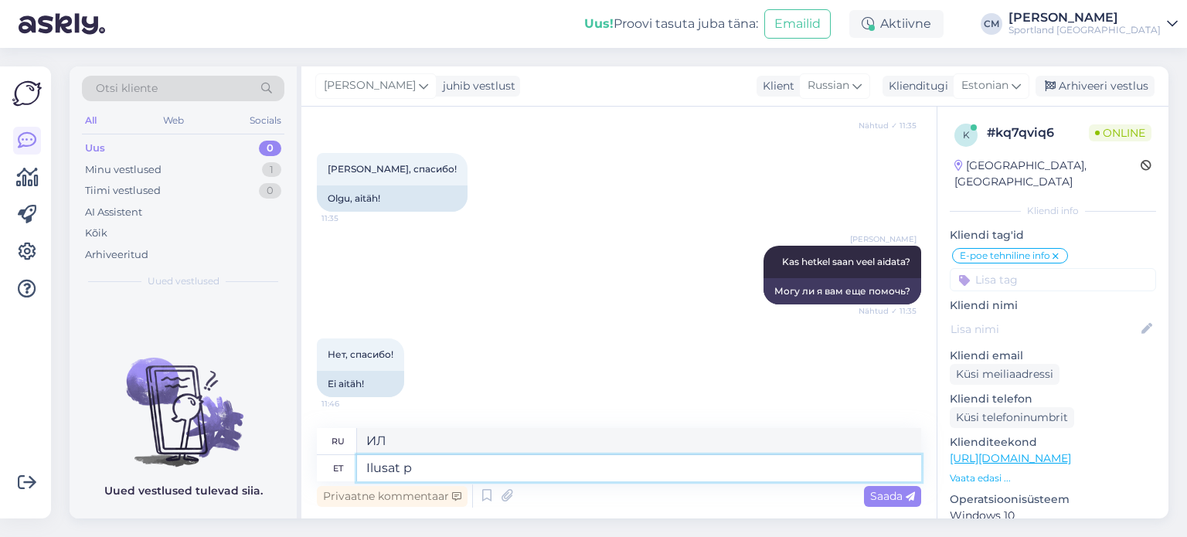
type textarea "Красивый"
type textarea "Ilusat päeva"
type textarea "Хорошего дня"
type textarea "Ilusat päeva jätku!"
type textarea "Хорошего дня!"
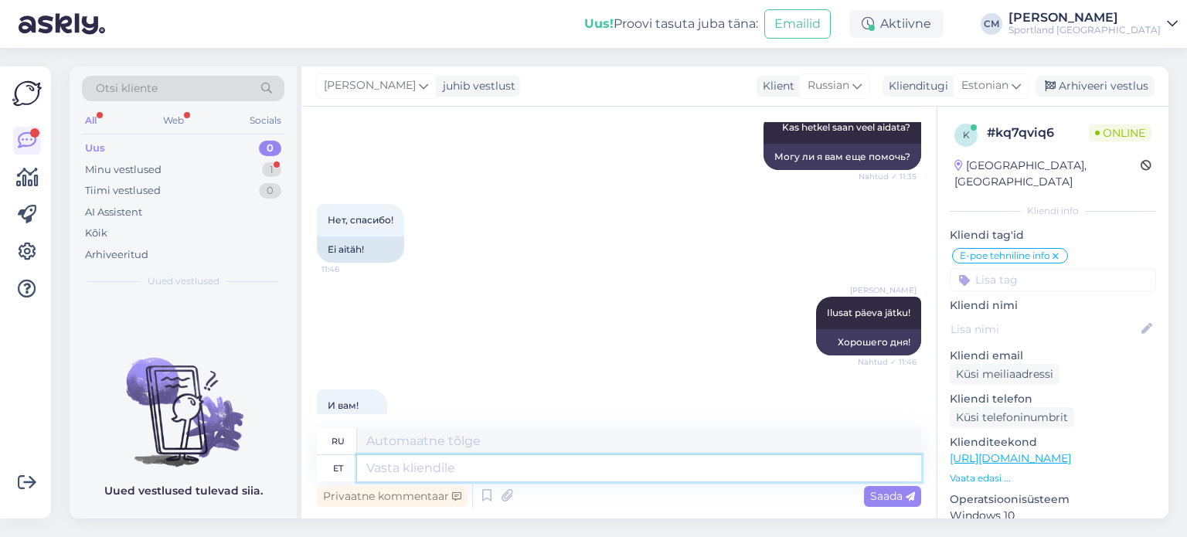
scroll to position [695, 0]
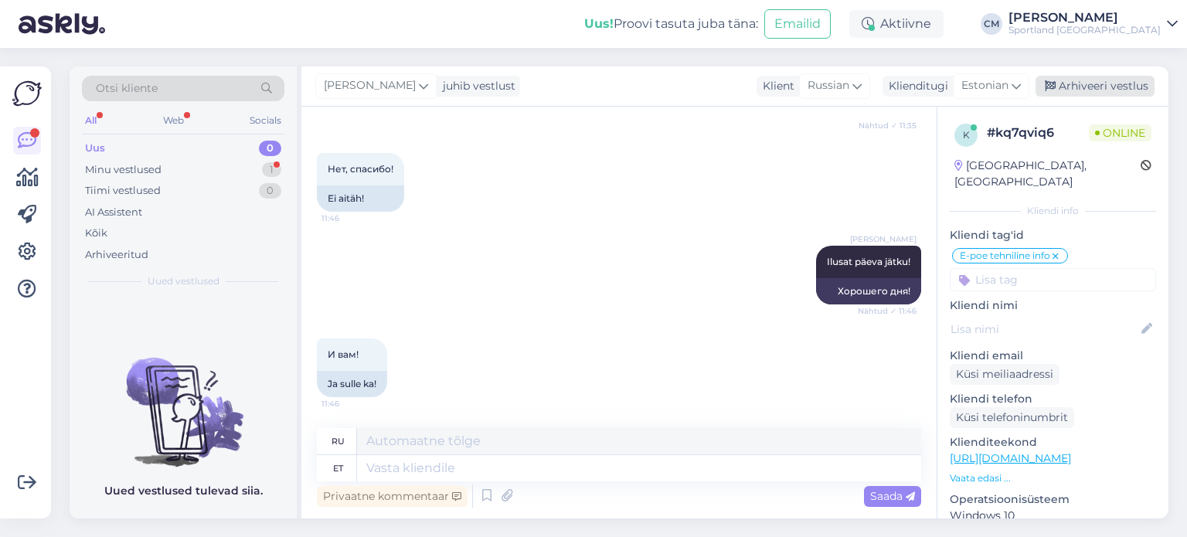
click at [1129, 78] on div "Arhiveeri vestlus" at bounding box center [1094, 86] width 119 height 21
